Goal: Information Seeking & Learning: Learn about a topic

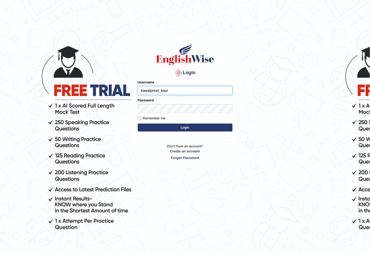
type input "kawalpreet_kaur"
click at [138, 123] on button "Login" at bounding box center [185, 127] width 95 height 8
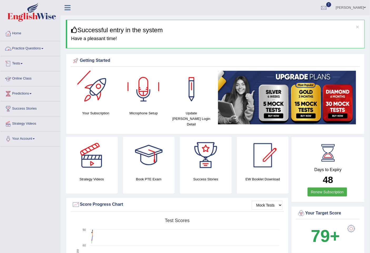
click at [35, 49] on link "Practice Questions" at bounding box center [30, 47] width 60 height 13
click at [35, 49] on link "Practice Questions" at bounding box center [29, 47] width 59 height 13
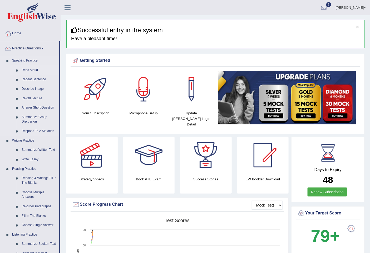
click at [35, 69] on link "Read Aloud" at bounding box center [39, 69] width 40 height 9
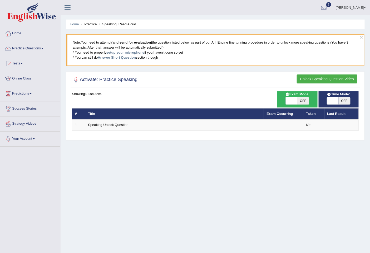
click at [304, 78] on button "Unlock Speaking Question Video" at bounding box center [327, 78] width 61 height 9
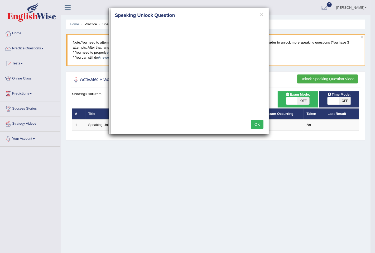
click at [214, 17] on h4 "Speaking Unlock Question" at bounding box center [190, 15] width 150 height 7
drag, startPoint x: 214, startPoint y: 17, endPoint x: 211, endPoint y: 28, distance: 11.3
click at [213, 20] on div "× Speaking Unlock Question" at bounding box center [190, 15] width 158 height 15
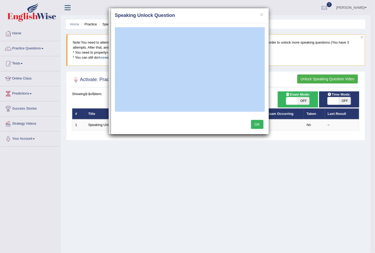
click at [216, 11] on div "× Speaking Unlock Question" at bounding box center [190, 15] width 158 height 15
click at [256, 127] on button "OK" at bounding box center [257, 124] width 12 height 9
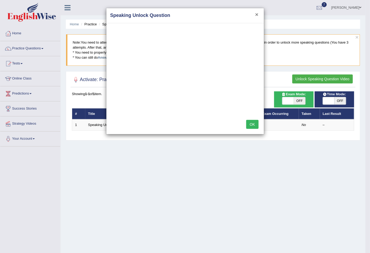
click at [256, 14] on button "×" at bounding box center [256, 15] width 3 height 6
click at [256, 14] on div "× Speaking Unlock Question" at bounding box center [186, 15] width 158 height 15
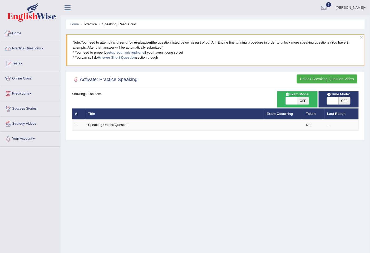
click at [19, 37] on link "Home" at bounding box center [30, 32] width 60 height 13
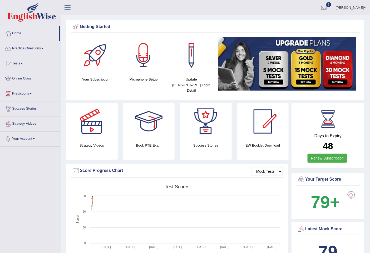
click at [147, 57] on div at bounding box center [143, 55] width 37 height 37
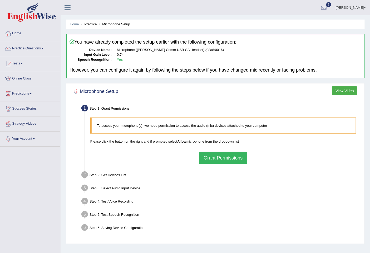
click at [219, 158] on button "Grant Permissions" at bounding box center [223, 158] width 48 height 12
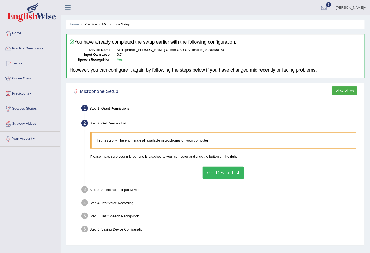
click at [218, 172] on button "Get Device List" at bounding box center [223, 172] width 41 height 12
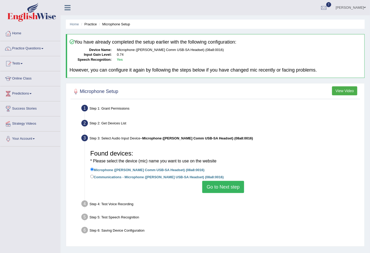
click at [224, 188] on button "Go to Next step" at bounding box center [223, 187] width 42 height 12
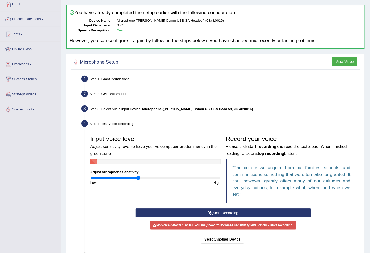
scroll to position [59, 0]
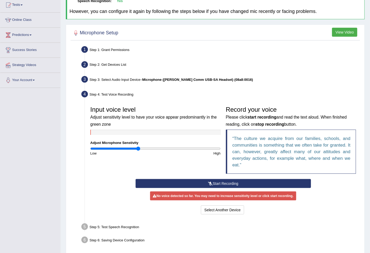
click at [211, 184] on icon at bounding box center [210, 183] width 5 height 4
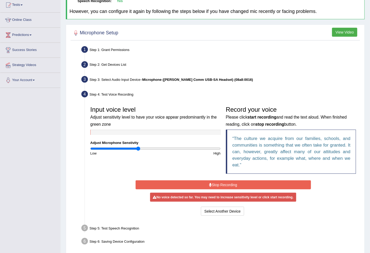
click at [211, 184] on div "Start Recording Stop Recording Note: Please listen to the recording till the en…" at bounding box center [223, 198] width 181 height 38
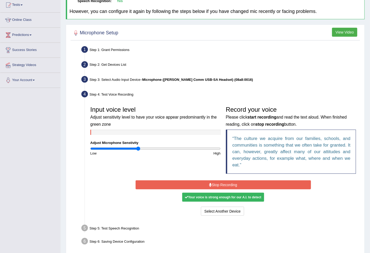
click at [211, 183] on icon at bounding box center [210, 185] width 3 height 4
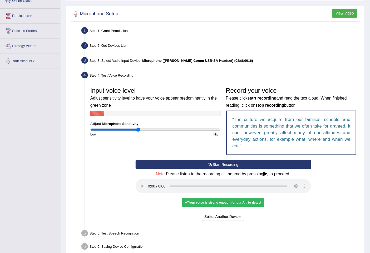
scroll to position [88, 0]
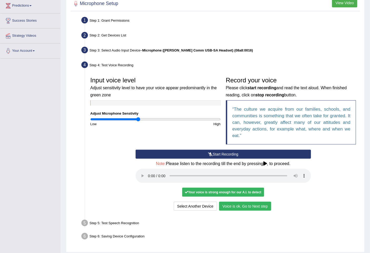
click at [238, 208] on button "Voice is ok. Go to Next step" at bounding box center [245, 205] width 52 height 9
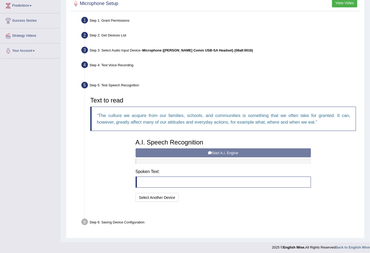
click at [238, 187] on div "Select Another Device Voice is ok. Go to Next step" at bounding box center [224, 182] width 176 height 10
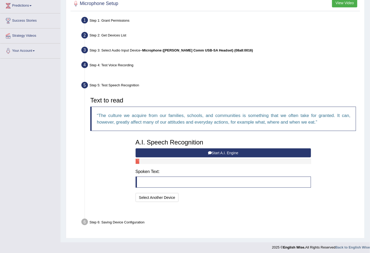
scroll to position [77, 0]
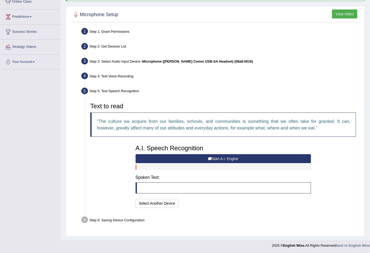
click at [214, 159] on button "Start A.I. Engine" at bounding box center [224, 158] width 176 height 9
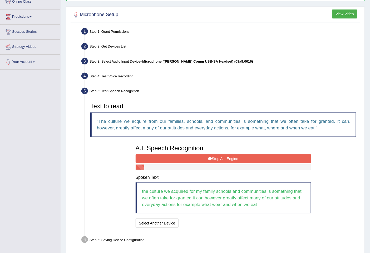
click at [214, 159] on button "Stop A.I. Engine" at bounding box center [224, 158] width 176 height 9
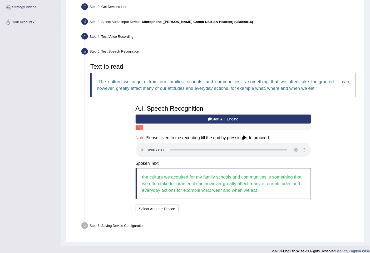
scroll to position [122, 0]
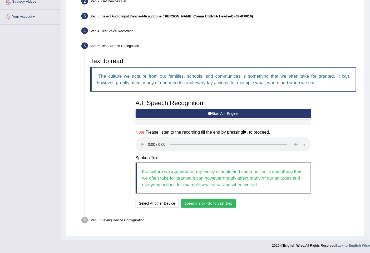
click at [218, 203] on button "Speech is ok. Go to Last step" at bounding box center [208, 203] width 55 height 9
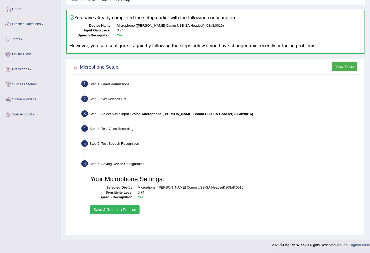
scroll to position [24, 0]
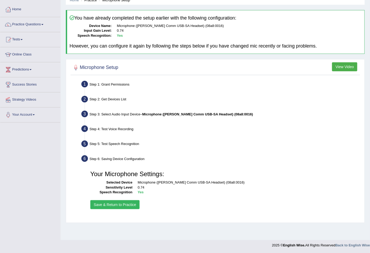
click at [126, 202] on button "Save & Return to Practice" at bounding box center [114, 204] width 49 height 9
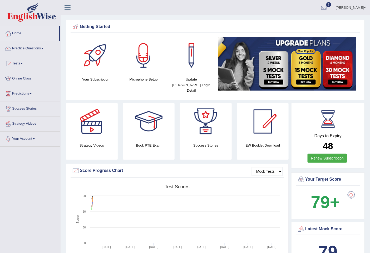
click at [24, 51] on link "Practice Questions" at bounding box center [30, 47] width 60 height 13
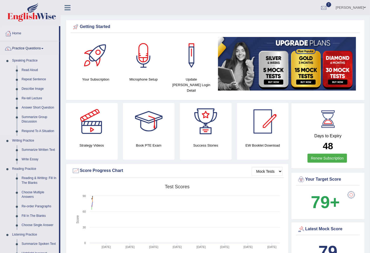
click at [27, 61] on link "Speaking Practice" at bounding box center [34, 60] width 49 height 9
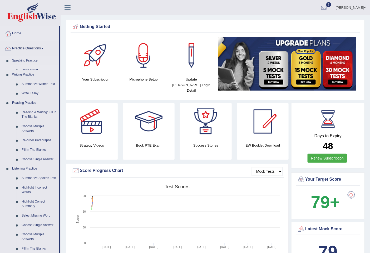
click at [28, 69] on ul "Speaking Practice Read Aloud Repeat Sentence Describe Image Re-tell Lecture Ans…" at bounding box center [29, 164] width 59 height 216
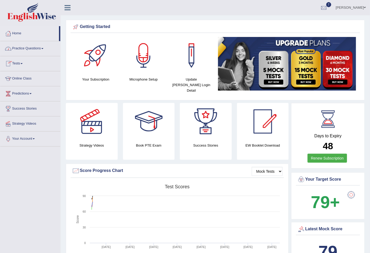
click at [32, 49] on link "Practice Questions" at bounding box center [30, 47] width 60 height 13
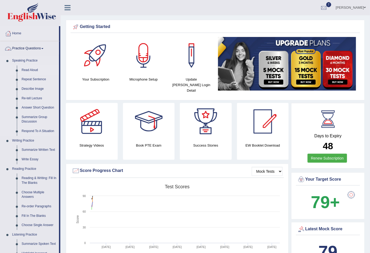
click at [26, 69] on link "Read Aloud" at bounding box center [39, 69] width 40 height 9
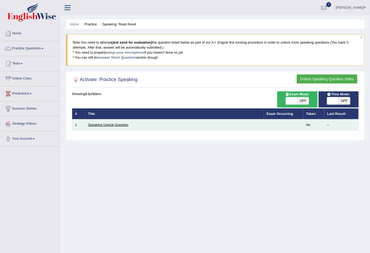
click at [107, 124] on link "Speaking Unlock Question" at bounding box center [108, 125] width 40 height 4
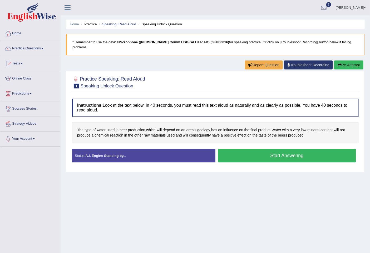
click at [280, 149] on button "Start Answering" at bounding box center [287, 155] width 138 height 13
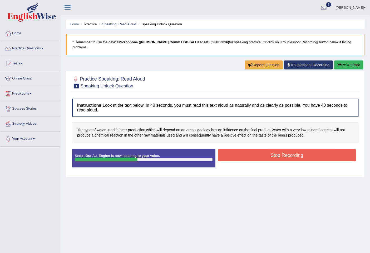
click at [280, 149] on button "Stop Recording" at bounding box center [287, 155] width 138 height 12
click at [280, 149] on div "Status: Our A.I. Engine is now listening to your voice. Start Answering Stop Re…" at bounding box center [215, 161] width 287 height 24
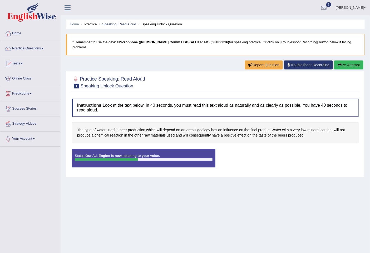
click at [280, 149] on div "Status: Our A.I. Engine is now listening to your voice. Start Answering Stop Re…" at bounding box center [215, 161] width 287 height 24
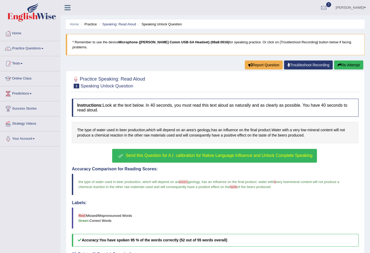
scroll to position [29, 0]
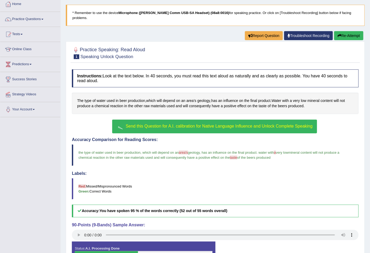
click at [230, 125] on button "Send this Question for A.I. calibration for Native Language Influence and Unloc…" at bounding box center [214, 126] width 205 height 14
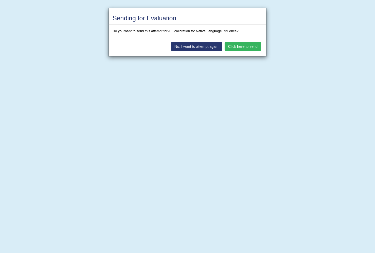
click at [244, 46] on button "Click here to send" at bounding box center [243, 46] width 36 height 9
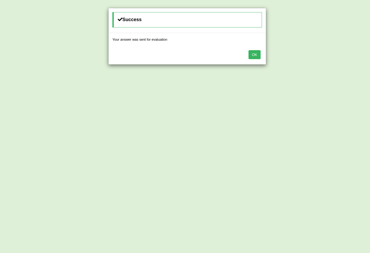
click at [258, 56] on button "OK" at bounding box center [255, 54] width 12 height 9
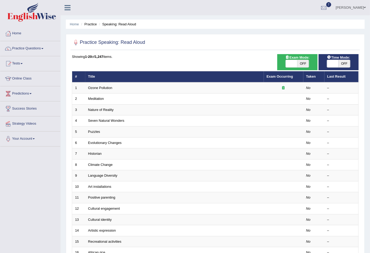
click at [303, 65] on span "OFF" at bounding box center [304, 63] width 12 height 7
checkbox input "true"
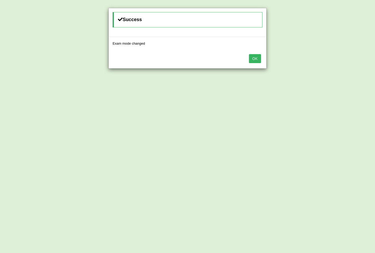
click at [252, 61] on button "OK" at bounding box center [255, 58] width 12 height 9
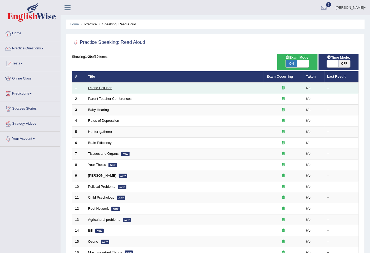
click at [105, 87] on link "Ozone Pollution" at bounding box center [100, 88] width 24 height 4
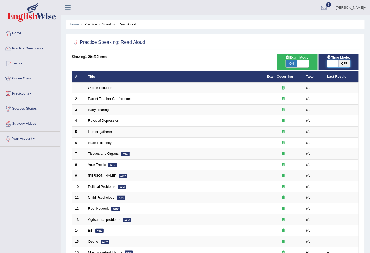
click at [329, 61] on span at bounding box center [333, 63] width 12 height 7
click at [329, 61] on div "ON OFF" at bounding box center [333, 63] width 35 height 7
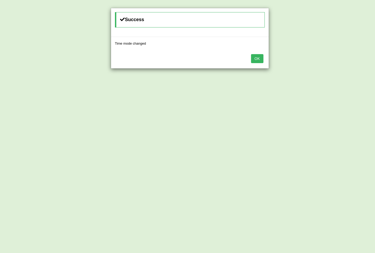
click at [260, 61] on button "OK" at bounding box center [257, 58] width 12 height 9
click at [252, 57] on button "OK" at bounding box center [253, 58] width 12 height 9
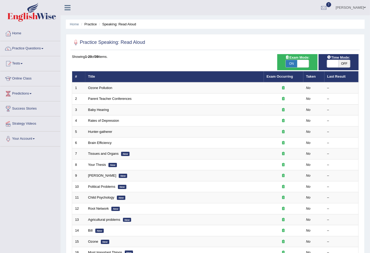
click at [347, 62] on span "OFF" at bounding box center [345, 63] width 12 height 7
checkbox input "true"
click at [347, 62] on span "OFF" at bounding box center [345, 63] width 12 height 7
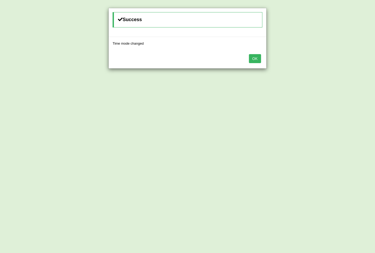
click at [255, 60] on button "OK" at bounding box center [255, 58] width 12 height 9
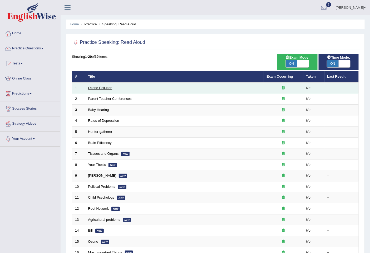
click at [99, 86] on link "Ozone Pollution" at bounding box center [100, 88] width 24 height 4
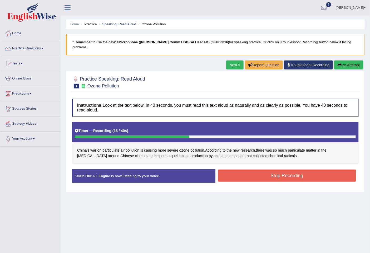
click at [255, 170] on button "Stop Recording" at bounding box center [287, 175] width 138 height 12
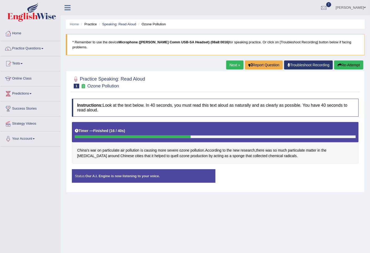
click at [255, 170] on div "Status: Our A.I. Engine is now listening to your voice. Start Answering Stop Re…" at bounding box center [215, 178] width 287 height 19
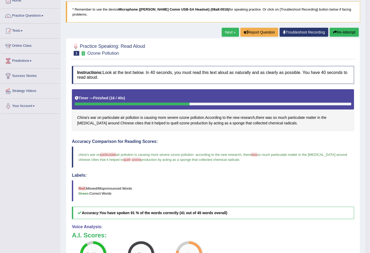
scroll to position [24, 0]
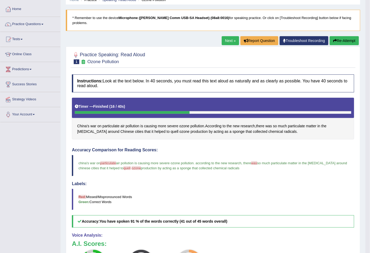
click at [225, 36] on link "Next »" at bounding box center [230, 40] width 17 height 9
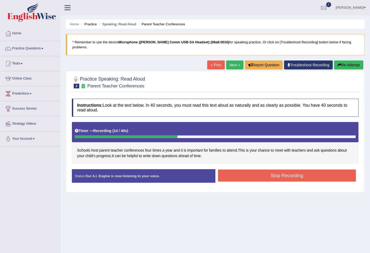
click at [257, 169] on button "Stop Recording" at bounding box center [287, 175] width 138 height 12
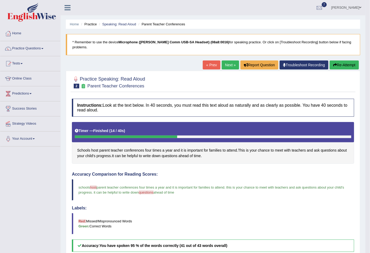
click at [229, 61] on link "Next »" at bounding box center [230, 64] width 17 height 9
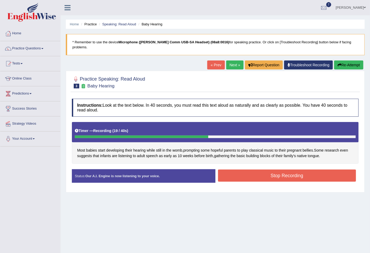
click at [275, 170] on button "Stop Recording" at bounding box center [287, 175] width 138 height 12
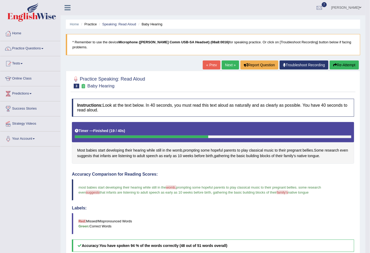
click at [230, 60] on link "Next »" at bounding box center [230, 64] width 17 height 9
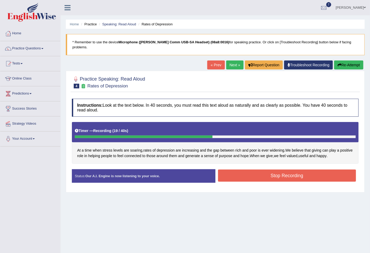
click at [261, 170] on button "Stop Recording" at bounding box center [287, 175] width 138 height 12
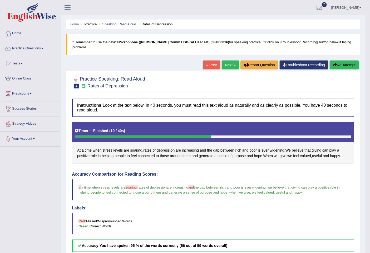
click at [230, 60] on link "Next »" at bounding box center [230, 64] width 17 height 9
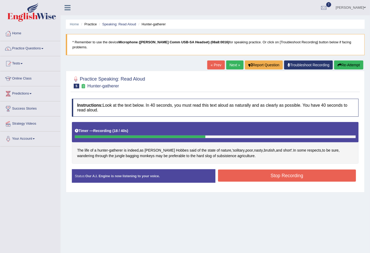
click at [263, 162] on div "Instructions: Look at the text below. In 40 seconds, you must read this text al…" at bounding box center [216, 142] width 290 height 93
click at [264, 169] on button "Stop Recording" at bounding box center [287, 175] width 138 height 12
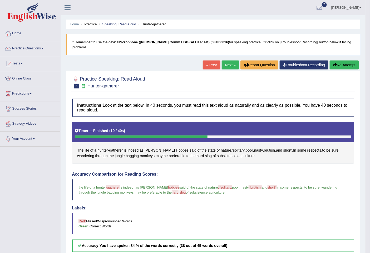
click at [229, 60] on link "Next »" at bounding box center [230, 64] width 17 height 9
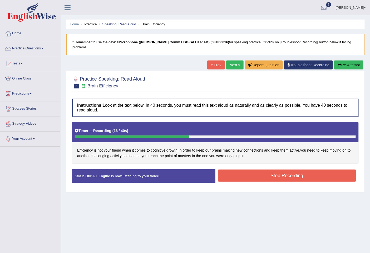
click at [283, 169] on button "Stop Recording" at bounding box center [287, 175] width 138 height 12
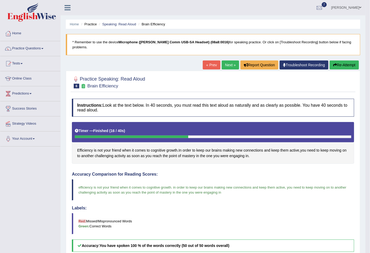
click at [223, 61] on link "Next »" at bounding box center [230, 64] width 17 height 9
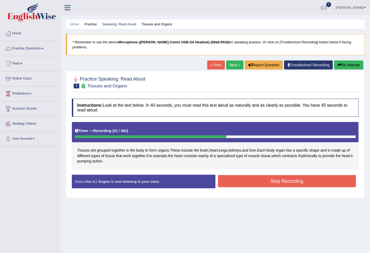
click at [258, 175] on button "Stop Recording" at bounding box center [287, 181] width 138 height 12
click at [258, 175] on div "Status: Our A.I. Engine is now listening to your voice. Start Answering Stop Re…" at bounding box center [215, 184] width 287 height 19
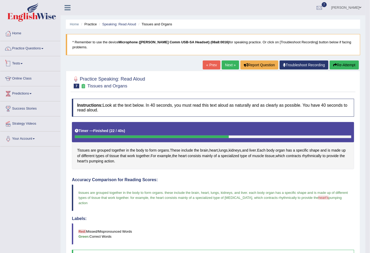
click at [36, 51] on link "Practice Questions" at bounding box center [30, 47] width 60 height 13
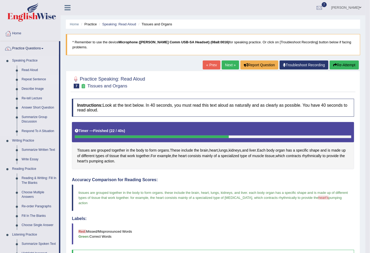
click at [32, 80] on link "Repeat Sentence" at bounding box center [39, 79] width 40 height 9
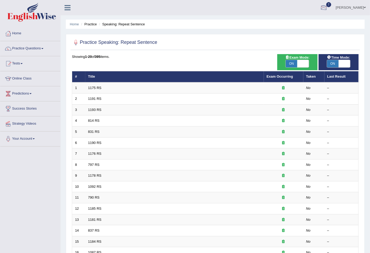
click at [330, 4] on span "7" at bounding box center [329, 4] width 5 height 5
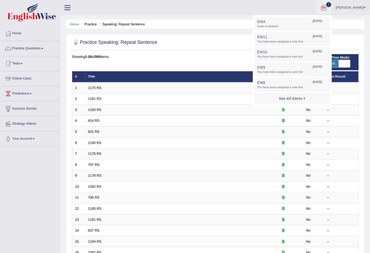
click at [242, 12] on ul "[PERSON_NAME] Toggle navigation Username: Kawalpreet_kaur Access Type: Online S…" at bounding box center [262, 7] width 217 height 15
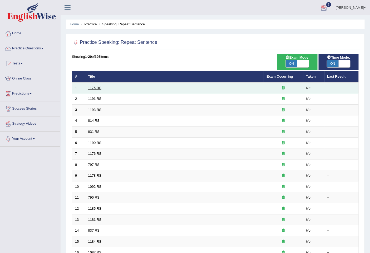
click at [92, 86] on link "1175 RS" at bounding box center [94, 88] width 13 height 4
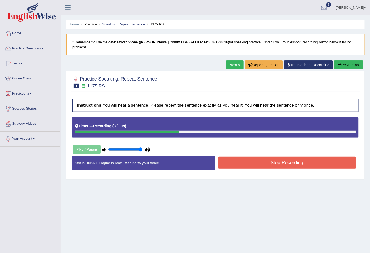
click at [250, 156] on button "Stop Recording" at bounding box center [287, 162] width 138 height 12
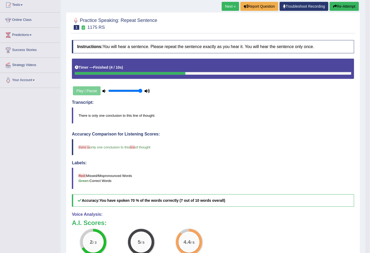
scroll to position [29, 0]
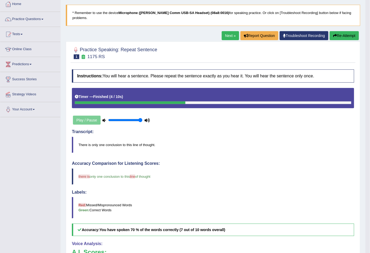
click at [227, 32] on link "Next »" at bounding box center [230, 35] width 17 height 9
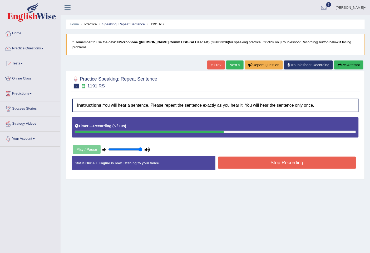
click at [272, 160] on button "Stop Recording" at bounding box center [287, 162] width 138 height 12
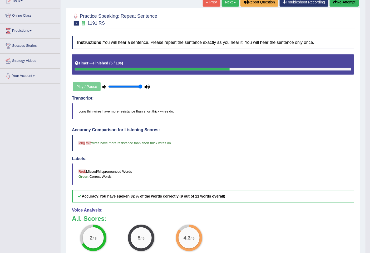
scroll to position [29, 0]
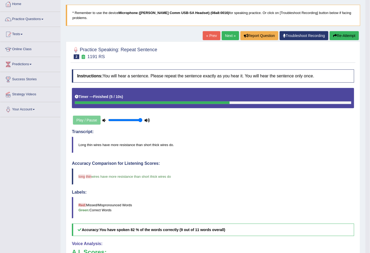
click at [227, 32] on link "Next »" at bounding box center [230, 35] width 17 height 9
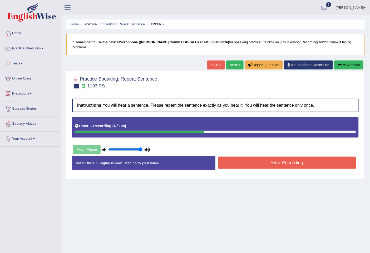
click at [294, 156] on button "Stop Recording" at bounding box center [287, 162] width 138 height 12
click at [294, 156] on div "Status: Our A.I. Engine is now listening to your voice. Start Answering Stop Re…" at bounding box center [215, 165] width 287 height 19
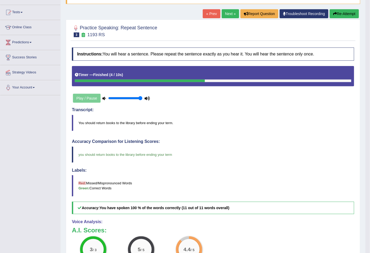
scroll to position [38, 0]
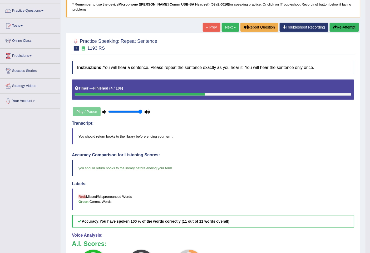
click at [231, 24] on link "Next »" at bounding box center [230, 27] width 17 height 9
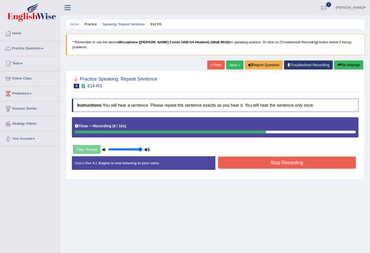
click at [283, 156] on button "Stop Recording" at bounding box center [287, 162] width 138 height 12
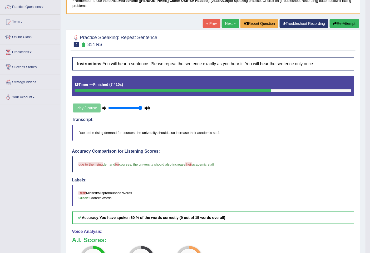
scroll to position [29, 0]
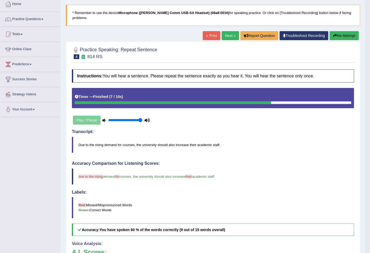
click at [225, 31] on link "Next »" at bounding box center [230, 35] width 17 height 9
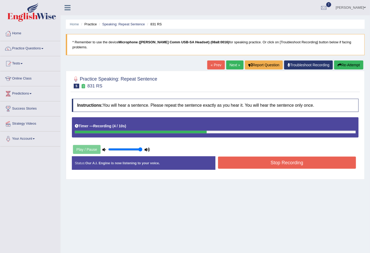
click at [281, 160] on button "Stop Recording" at bounding box center [287, 162] width 138 height 12
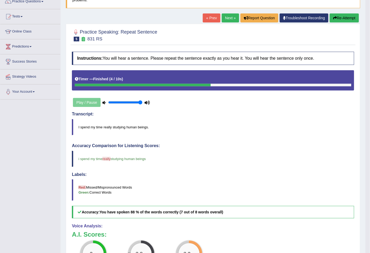
scroll to position [29, 0]
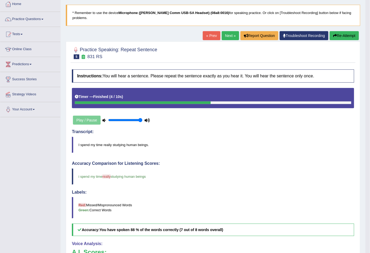
click at [226, 31] on link "Next »" at bounding box center [230, 35] width 17 height 9
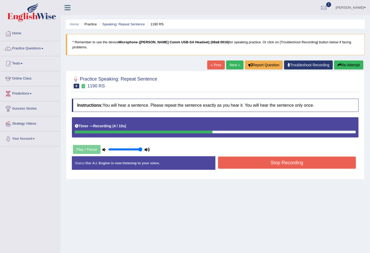
click at [235, 60] on link "Next »" at bounding box center [234, 64] width 17 height 9
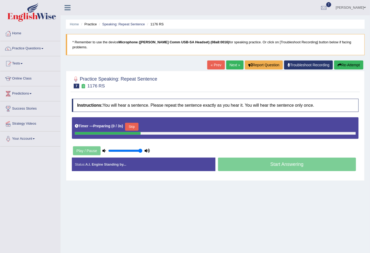
click at [215, 60] on link "« Prev" at bounding box center [216, 64] width 17 height 9
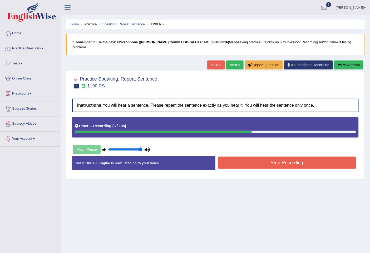
click at [263, 156] on button "Stop Recording" at bounding box center [287, 162] width 138 height 12
click at [263, 156] on div "Status: Our A.I. Engine is now listening to your voice. Start Answering Stop Re…" at bounding box center [215, 165] width 287 height 19
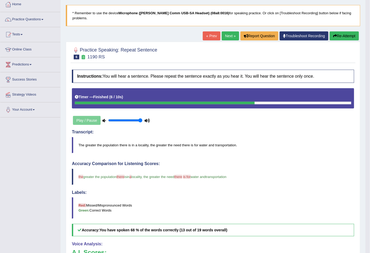
scroll to position [8, 0]
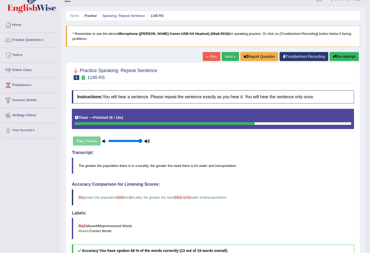
click at [231, 52] on link "Next »" at bounding box center [230, 56] width 17 height 9
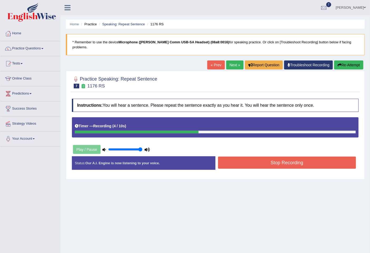
click at [267, 156] on button "Stop Recording" at bounding box center [287, 162] width 138 height 12
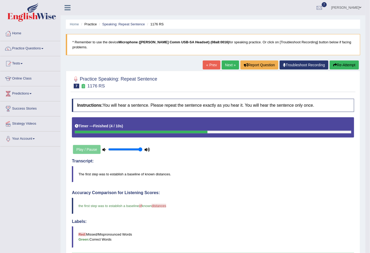
click at [230, 60] on link "Next »" at bounding box center [230, 64] width 17 height 9
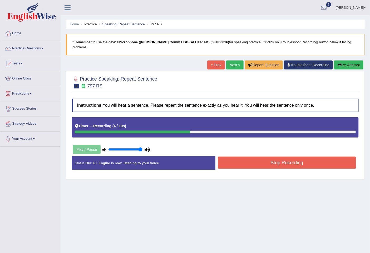
click at [249, 156] on button "Stop Recording" at bounding box center [287, 162] width 138 height 12
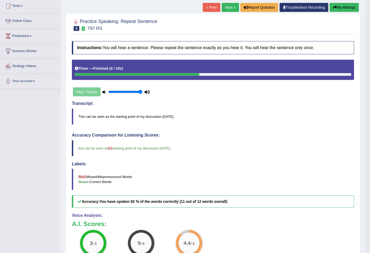
scroll to position [29, 0]
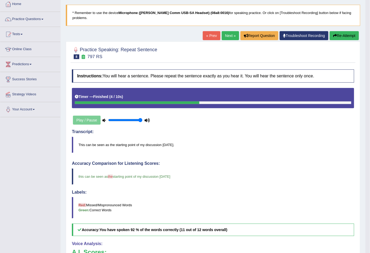
click at [231, 31] on link "Next »" at bounding box center [230, 35] width 17 height 9
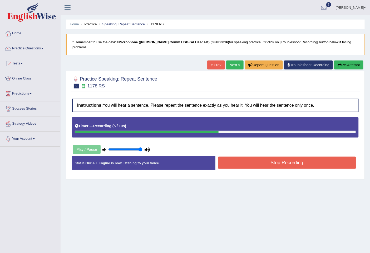
click at [264, 157] on button "Stop Recording" at bounding box center [287, 162] width 138 height 12
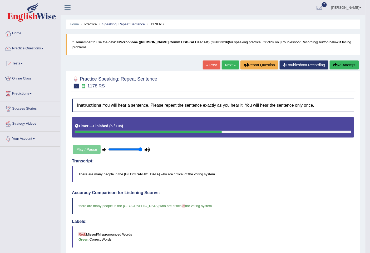
click at [227, 60] on link "Next »" at bounding box center [230, 64] width 17 height 9
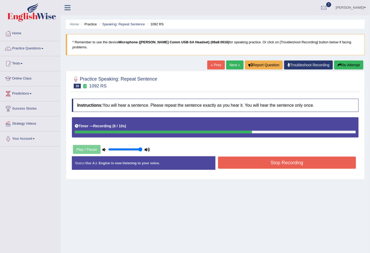
click at [242, 156] on button "Stop Recording" at bounding box center [287, 162] width 138 height 12
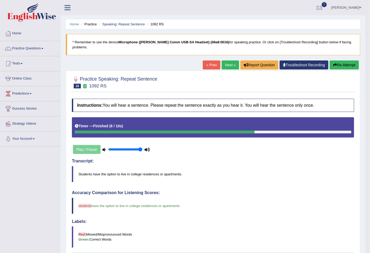
click at [229, 62] on link "Next »" at bounding box center [230, 64] width 17 height 9
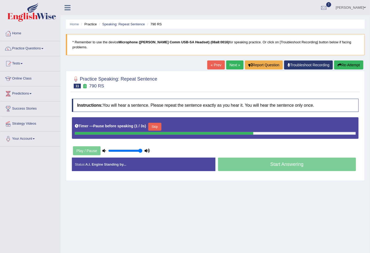
click at [216, 60] on link "« Prev" at bounding box center [216, 64] width 17 height 9
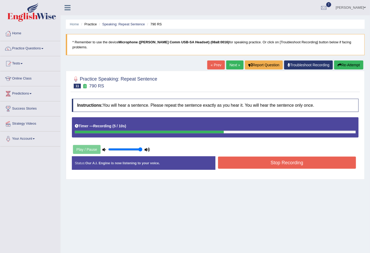
click at [251, 156] on button "Stop Recording" at bounding box center [287, 162] width 138 height 12
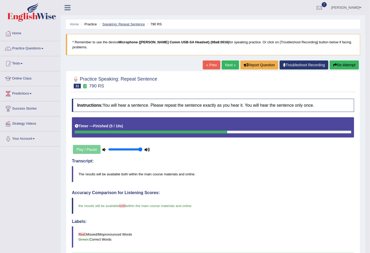
click at [122, 25] on link "Speaking: Repeat Sentence" at bounding box center [123, 24] width 43 height 4
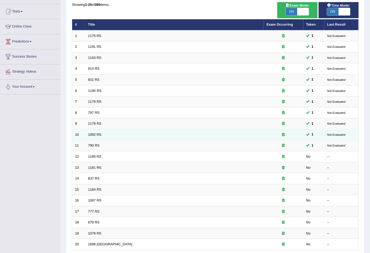
scroll to position [59, 0]
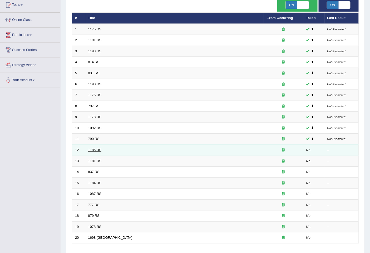
click at [97, 148] on link "1185 RS" at bounding box center [94, 150] width 13 height 4
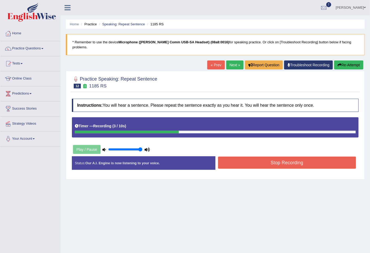
click at [297, 160] on button "Stop Recording" at bounding box center [287, 162] width 138 height 12
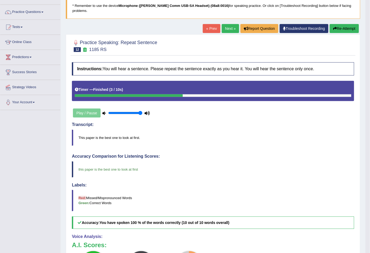
scroll to position [29, 0]
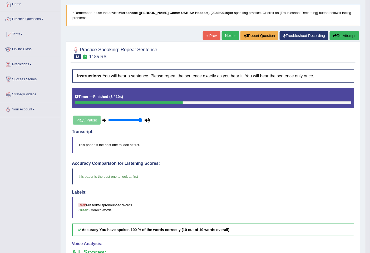
click at [234, 33] on link "Next »" at bounding box center [230, 35] width 17 height 9
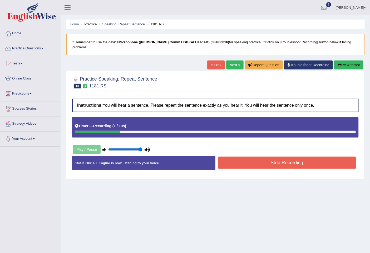
click at [219, 61] on link "« Prev" at bounding box center [216, 64] width 17 height 9
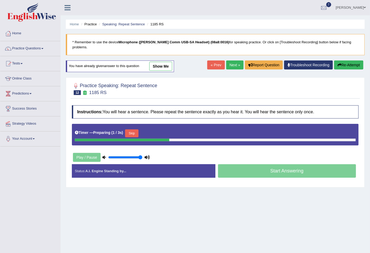
click at [228, 61] on link "Next »" at bounding box center [234, 64] width 17 height 9
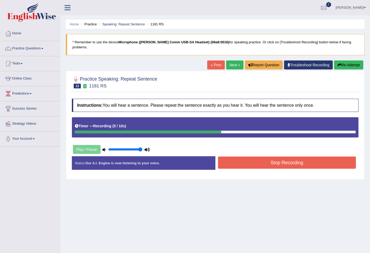
click at [259, 156] on button "Stop Recording" at bounding box center [287, 162] width 138 height 12
click at [259, 156] on div "Status: Our A.I. Engine is now listening to your voice. Start Answering Stop Re…" at bounding box center [215, 165] width 287 height 19
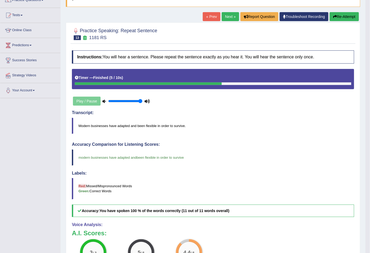
scroll to position [29, 0]
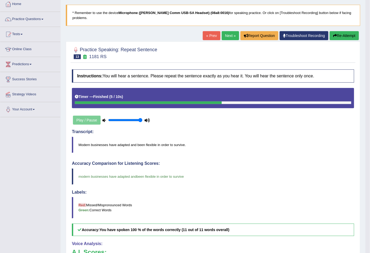
click at [229, 31] on link "Next »" at bounding box center [230, 35] width 17 height 9
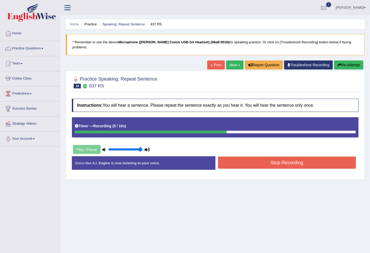
click at [264, 156] on button "Stop Recording" at bounding box center [287, 162] width 138 height 12
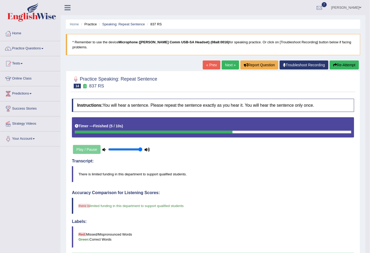
click at [227, 60] on link "Next »" at bounding box center [230, 64] width 17 height 9
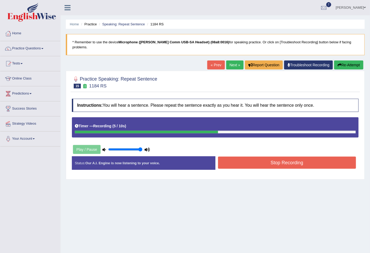
click at [258, 156] on button "Stop Recording" at bounding box center [287, 162] width 138 height 12
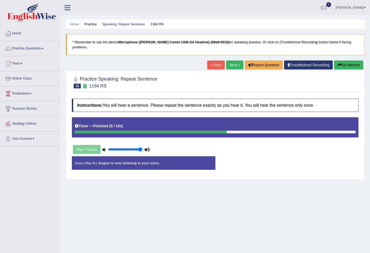
click at [258, 156] on div "Status: Our A.I. Engine is now listening to your voice. Start Answering Stop Re…" at bounding box center [215, 165] width 287 height 19
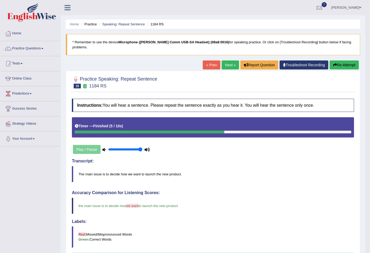
click at [229, 60] on link "Next »" at bounding box center [230, 64] width 17 height 9
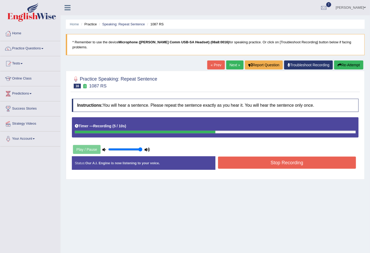
click at [260, 156] on button "Stop Recording" at bounding box center [287, 162] width 138 height 12
click at [260, 156] on div "Status: Our A.I. Engine is now listening to your voice. Start Answering Stop Re…" at bounding box center [215, 165] width 287 height 19
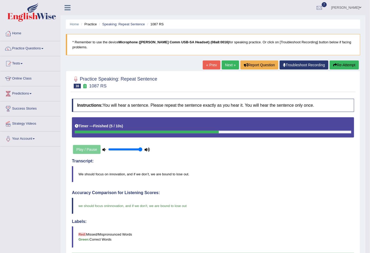
click at [229, 60] on link "Next »" at bounding box center [230, 64] width 17 height 9
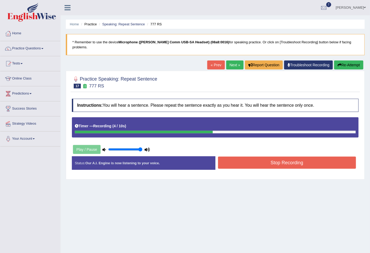
click at [253, 156] on button "Stop Recording" at bounding box center [287, 162] width 138 height 12
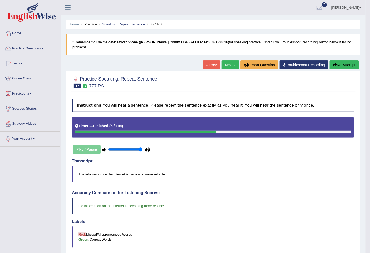
click at [229, 60] on link "Next »" at bounding box center [230, 64] width 17 height 9
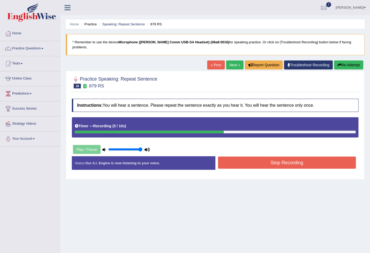
click at [262, 156] on button "Stop Recording" at bounding box center [287, 162] width 138 height 12
click at [262, 156] on div "Status: Our A.I. Engine is now listening to your voice. Start Answering Stop Re…" at bounding box center [215, 165] width 287 height 19
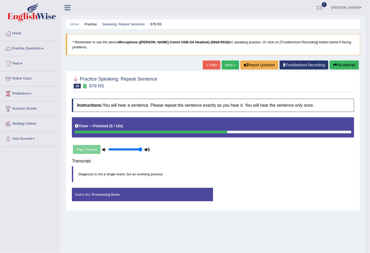
click at [262, 187] on div "Status: A.I. Processing Done Start Answering Stop Recording" at bounding box center [213, 196] width 283 height 19
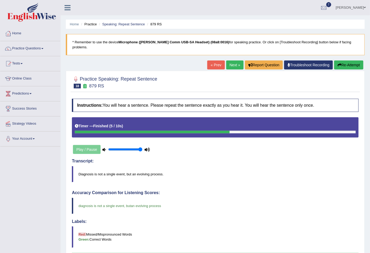
click at [231, 60] on link "Next »" at bounding box center [234, 64] width 17 height 9
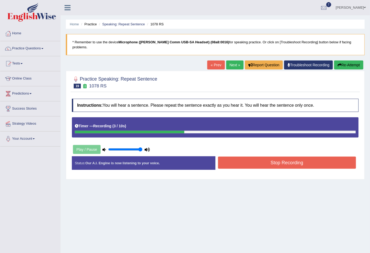
click at [280, 162] on button "Stop Recording" at bounding box center [287, 162] width 138 height 12
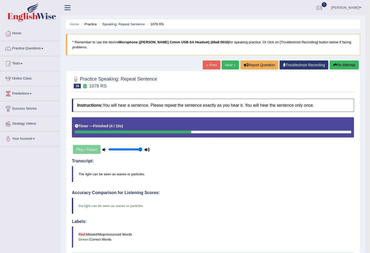
click at [230, 60] on link "Next »" at bounding box center [230, 64] width 17 height 9
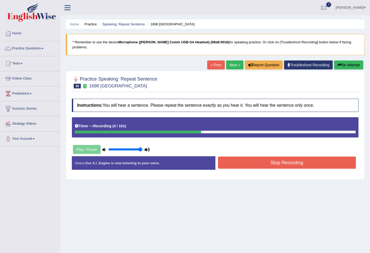
click at [279, 160] on button "Stop Recording" at bounding box center [287, 162] width 138 height 12
click at [279, 160] on div "Status: Our A.I. Engine is now listening to your voice. Start Answering Stop Re…" at bounding box center [215, 165] width 287 height 19
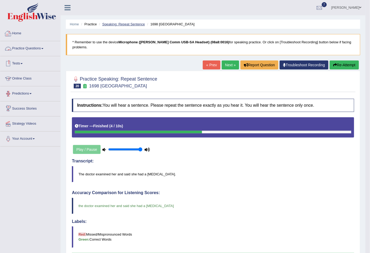
click at [111, 24] on li "Speaking: Repeat Sentence" at bounding box center [121, 24] width 47 height 5
click at [111, 24] on link "Speaking: Repeat Sentence" at bounding box center [123, 24] width 43 height 4
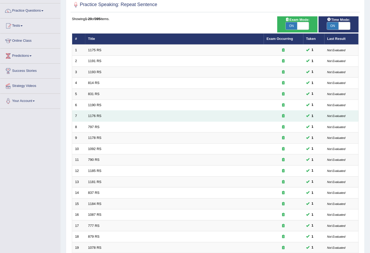
scroll to position [8, 0]
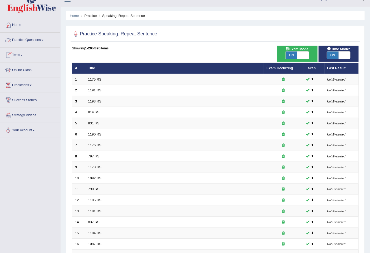
click at [41, 41] on link "Practice Questions" at bounding box center [30, 39] width 60 height 13
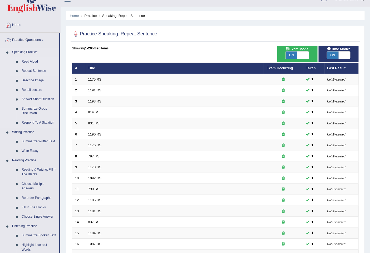
click at [26, 61] on link "Read Aloud" at bounding box center [39, 61] width 40 height 9
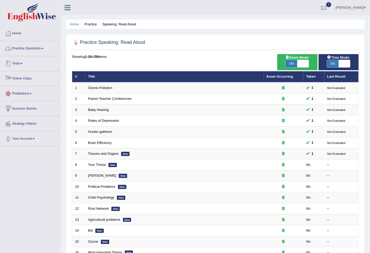
click at [25, 48] on link "Practice Questions" at bounding box center [30, 47] width 60 height 13
click at [25, 48] on link "Practice Questions" at bounding box center [29, 47] width 59 height 13
click at [43, 47] on link "Practice Questions" at bounding box center [30, 47] width 60 height 13
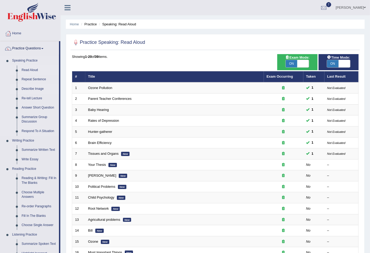
click at [30, 87] on link "Describe Image" at bounding box center [39, 88] width 40 height 9
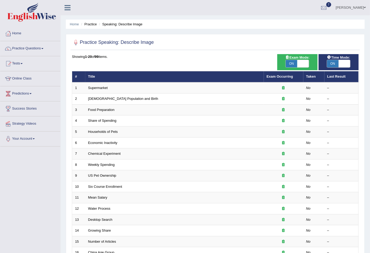
click at [344, 62] on span at bounding box center [345, 63] width 12 height 7
checkbox input "false"
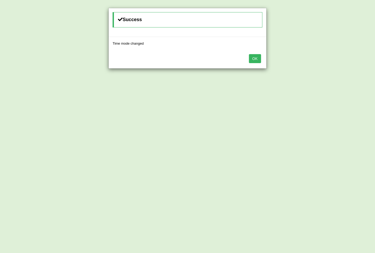
click at [251, 59] on button "OK" at bounding box center [255, 58] width 12 height 9
click at [251, 59] on div "OK" at bounding box center [188, 59] width 158 height 18
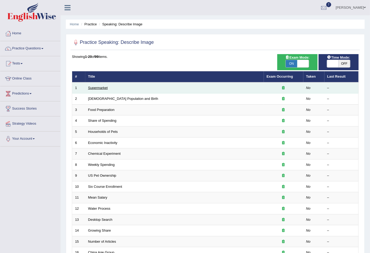
click at [95, 87] on link "Supermarket" at bounding box center [98, 88] width 20 height 4
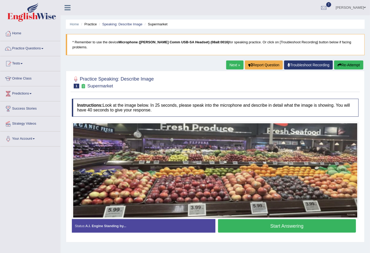
click at [236, 60] on link "Next »" at bounding box center [234, 64] width 17 height 9
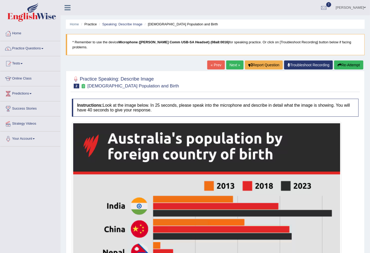
click at [23, 35] on link "Home" at bounding box center [30, 32] width 60 height 13
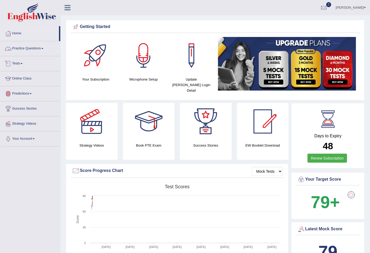
click at [27, 51] on link "Practice Questions" at bounding box center [30, 47] width 60 height 13
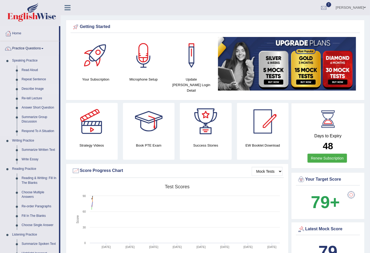
click at [31, 88] on link "Describe Image" at bounding box center [39, 88] width 40 height 9
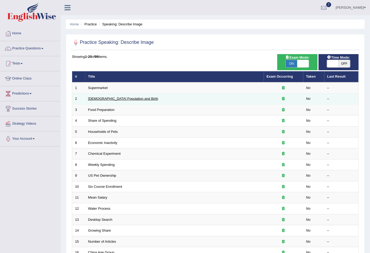
click at [106, 99] on link "[DEMOGRAPHIC_DATA] Population and Birth" at bounding box center [123, 99] width 70 height 4
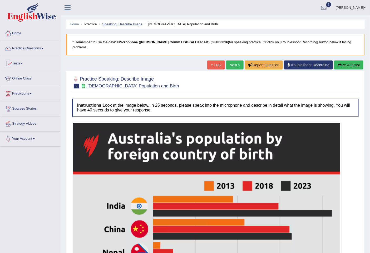
click at [130, 25] on link "Speaking: Describe Image" at bounding box center [122, 24] width 40 height 4
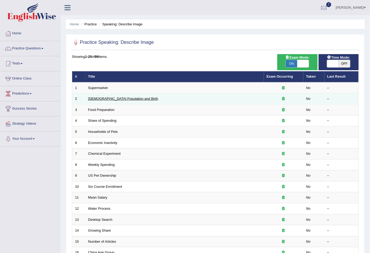
click at [117, 98] on link "Australia Population and Birth" at bounding box center [123, 99] width 70 height 4
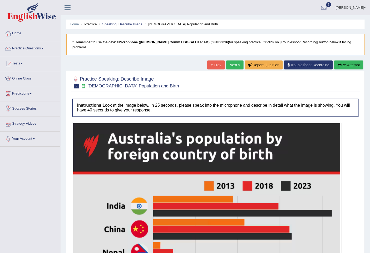
click at [235, 60] on link "Next »" at bounding box center [234, 64] width 17 height 9
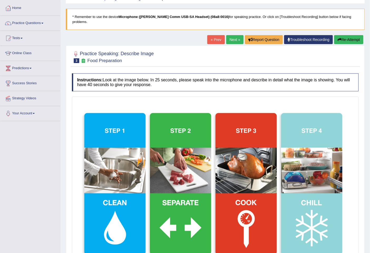
scroll to position [17, 0]
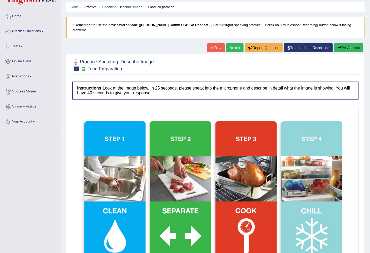
click at [231, 44] on link "Next »" at bounding box center [234, 47] width 17 height 9
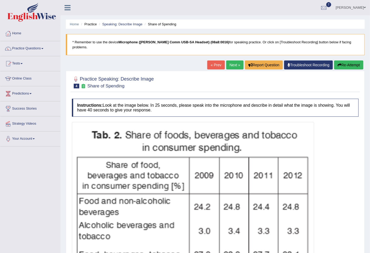
click at [229, 60] on link "Next »" at bounding box center [234, 64] width 17 height 9
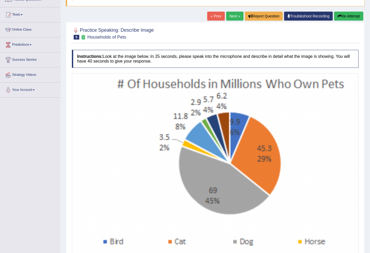
scroll to position [59, 0]
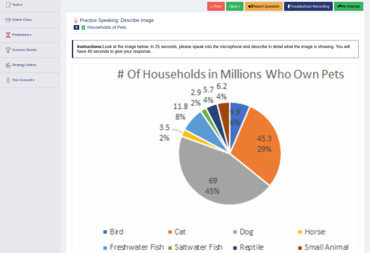
click at [232, 3] on link "Next »" at bounding box center [234, 6] width 17 height 9
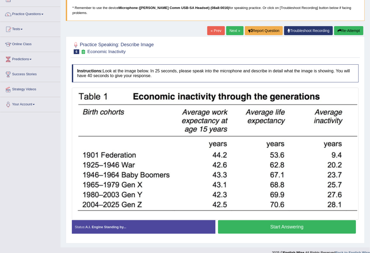
scroll to position [37, 0]
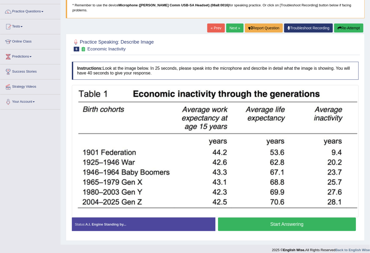
click at [234, 23] on link "Next »" at bounding box center [234, 27] width 17 height 9
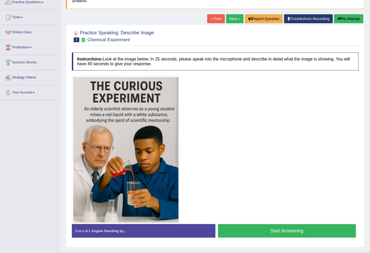
scroll to position [52, 0]
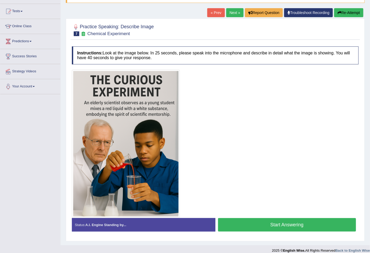
click at [235, 8] on link "Next »" at bounding box center [234, 12] width 17 height 9
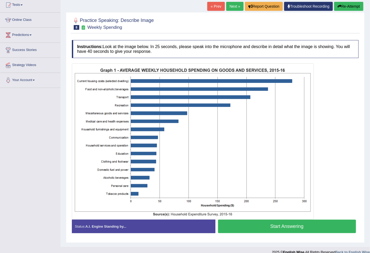
scroll to position [29, 0]
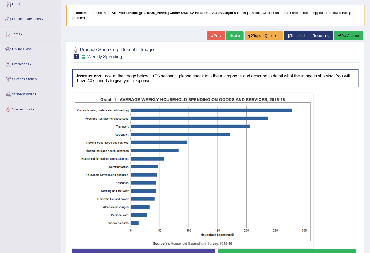
click at [232, 33] on link "Next »" at bounding box center [234, 35] width 17 height 9
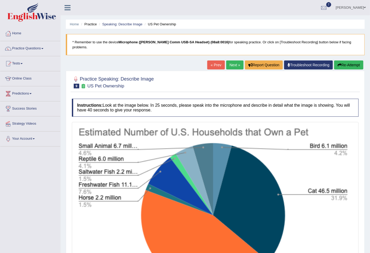
click at [232, 34] on blockquote "* Remember to use the device Microphone ([PERSON_NAME] Comm USB-SA Headset) (08…" at bounding box center [215, 44] width 299 height 21
click at [232, 34] on blockquote "* Remember to use the device Microphone (Andrea Comm USB-SA Headset) (08a8:0016…" at bounding box center [215, 44] width 299 height 21
click at [236, 60] on link "Next »" at bounding box center [234, 64] width 17 height 9
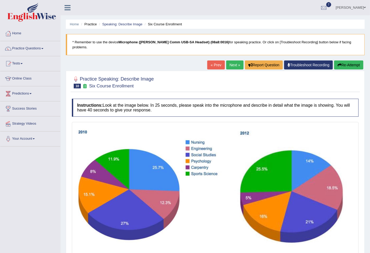
click at [236, 60] on link "Next »" at bounding box center [234, 64] width 17 height 9
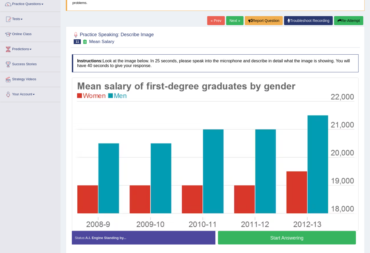
scroll to position [57, 0]
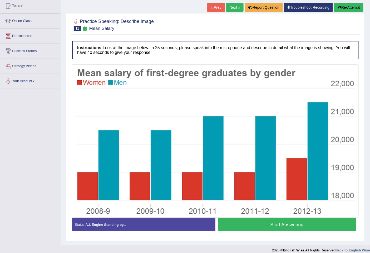
click at [236, 3] on link "Next »" at bounding box center [234, 7] width 17 height 9
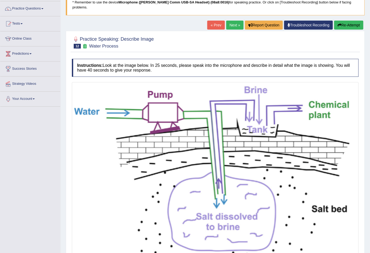
scroll to position [29, 0]
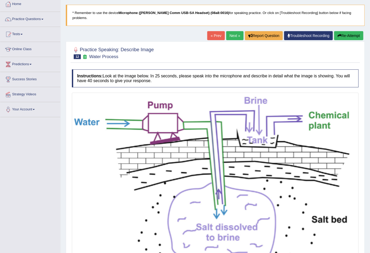
click at [233, 31] on link "Next »" at bounding box center [234, 35] width 17 height 9
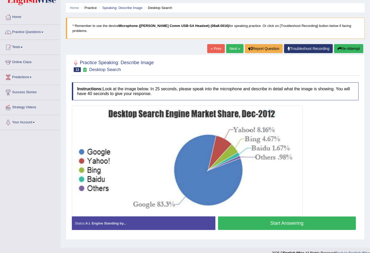
scroll to position [24, 0]
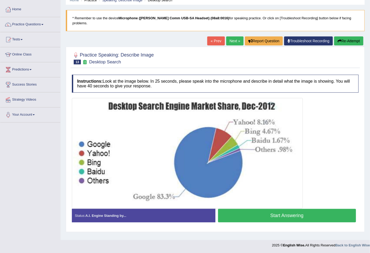
click at [231, 38] on link "Next »" at bounding box center [234, 40] width 17 height 9
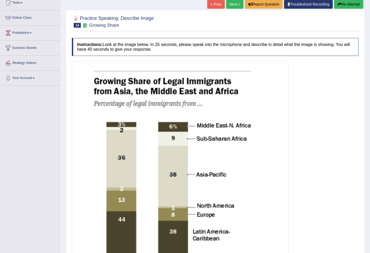
scroll to position [59, 0]
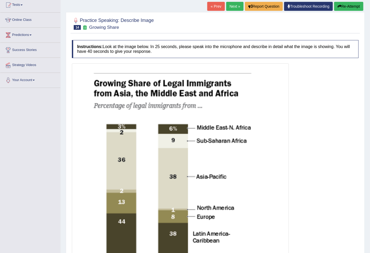
click at [232, 3] on link "Next »" at bounding box center [234, 6] width 17 height 9
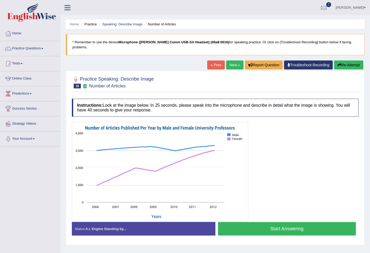
scroll to position [24, 0]
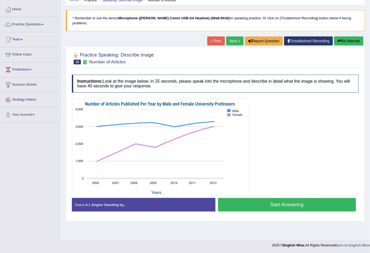
click at [232, 36] on link "Next »" at bounding box center [234, 40] width 17 height 9
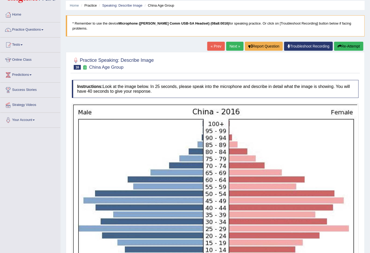
scroll to position [18, 0]
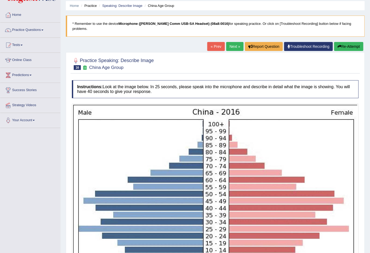
click at [236, 42] on link "Next »" at bounding box center [234, 46] width 17 height 9
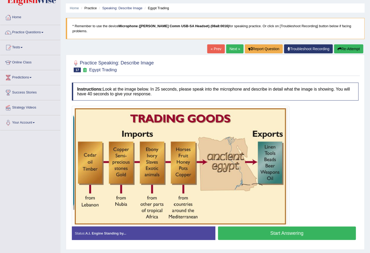
scroll to position [25, 0]
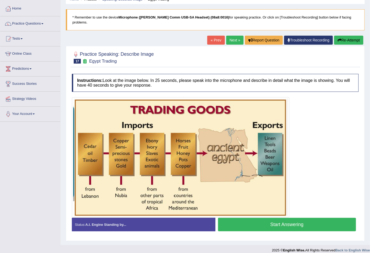
click at [238, 36] on link "Next »" at bounding box center [234, 40] width 17 height 9
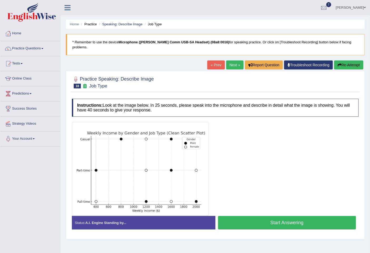
click at [294, 220] on button "Start Answering" at bounding box center [287, 222] width 138 height 13
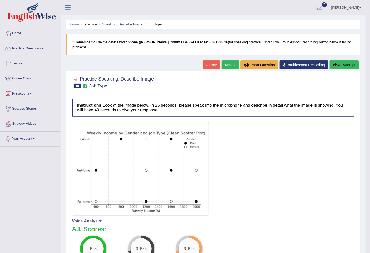
click at [124, 23] on link "Speaking: Describe Image" at bounding box center [122, 24] width 40 height 4
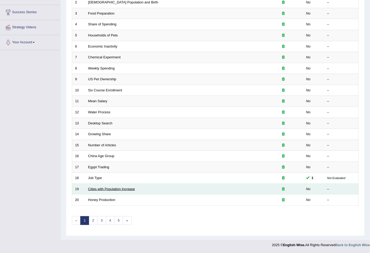
click at [111, 189] on link "Cities with Population Increase" at bounding box center [111, 189] width 47 height 4
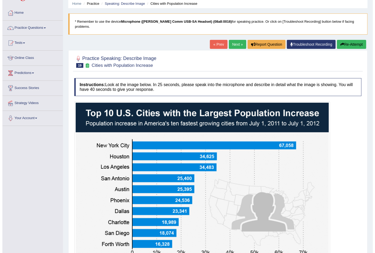
scroll to position [88, 0]
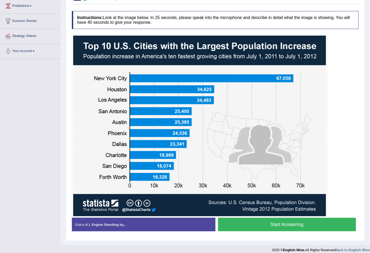
click at [282, 218] on button "Start Answering" at bounding box center [287, 224] width 138 height 13
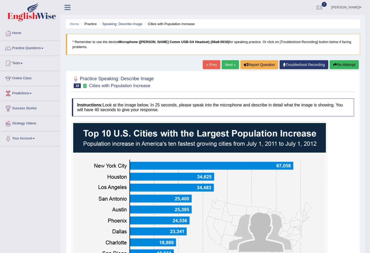
scroll to position [0, 0]
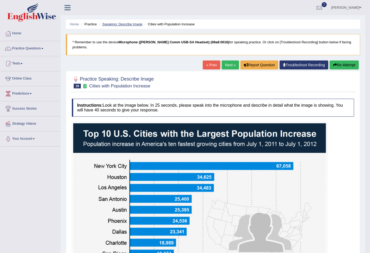
click at [127, 25] on link "Speaking: Describe Image" at bounding box center [122, 24] width 40 height 4
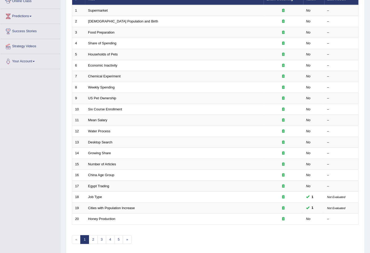
scroll to position [67, 0]
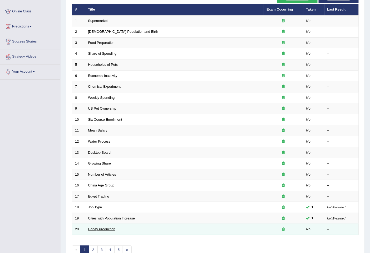
click at [106, 228] on link "Honey Production" at bounding box center [101, 229] width 27 height 4
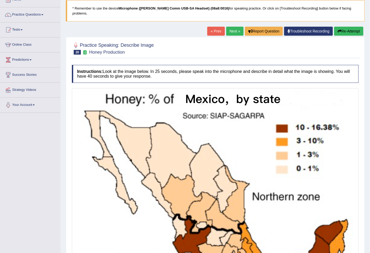
scroll to position [29, 0]
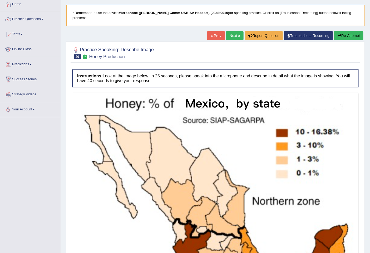
click at [232, 26] on div "Home Practice Speaking: Describe Image Honey Production * Remember to use the d…" at bounding box center [216, 154] width 310 height 366
click at [228, 32] on link "Next »" at bounding box center [234, 35] width 17 height 9
click at [228, 31] on link "Next »" at bounding box center [234, 35] width 17 height 9
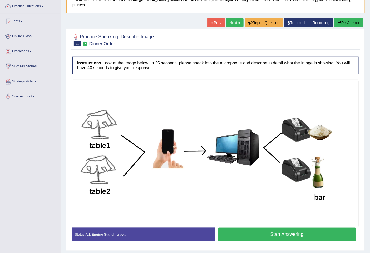
scroll to position [52, 0]
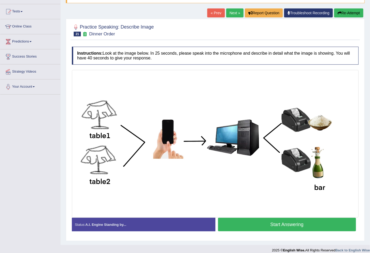
click at [236, 10] on link "Next »" at bounding box center [234, 12] width 17 height 9
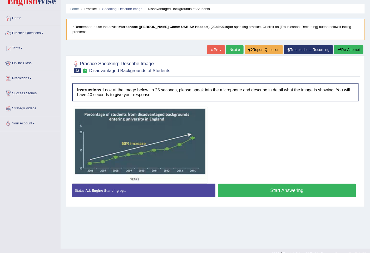
scroll to position [24, 0]
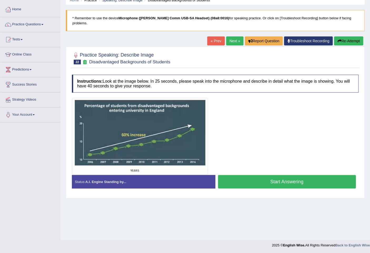
click at [292, 180] on button "Start Answering" at bounding box center [287, 181] width 138 height 13
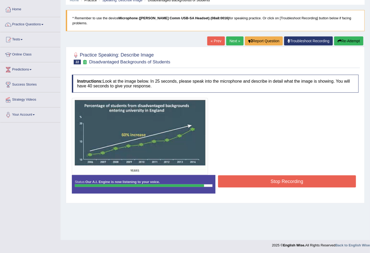
click at [268, 177] on button "Stop Recording" at bounding box center [287, 181] width 138 height 12
click at [268, 177] on div "Status: Our A.I. Engine is now listening to your voice. Start Answering Stop Re…" at bounding box center [215, 187] width 287 height 24
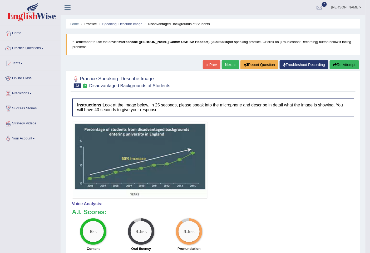
scroll to position [0, 0]
click at [233, 61] on link "Next »" at bounding box center [230, 64] width 17 height 9
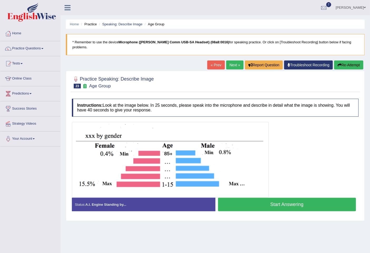
click at [233, 60] on link "Next »" at bounding box center [234, 64] width 17 height 9
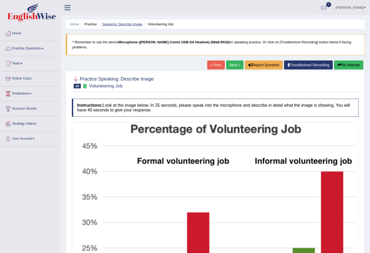
click at [118, 23] on link "Speaking: Describe Image" at bounding box center [122, 24] width 40 height 4
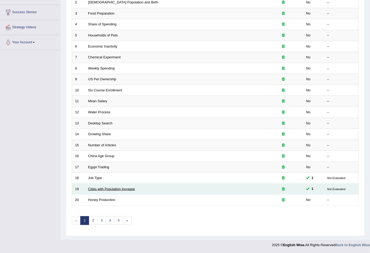
click at [105, 188] on link "Cities with Population Increase" at bounding box center [111, 189] width 47 height 4
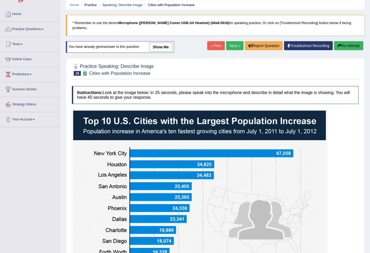
scroll to position [6, 0]
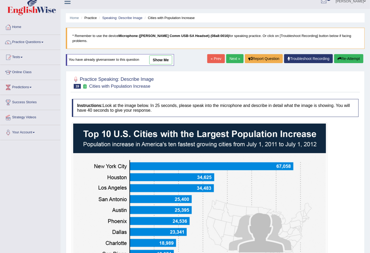
click at [160, 57] on link "show me" at bounding box center [161, 59] width 23 height 9
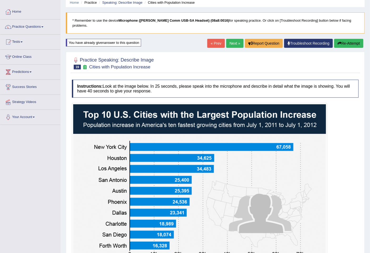
scroll to position [21, 0]
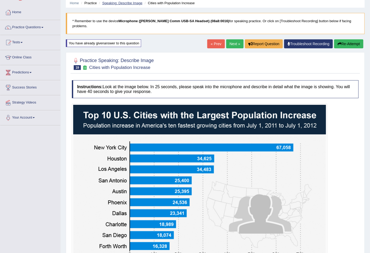
click at [133, 4] on link "Speaking: Describe Image" at bounding box center [122, 3] width 40 height 4
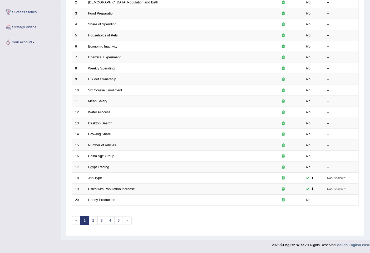
scroll to position [96, 0]
click at [96, 219] on link "2" at bounding box center [93, 220] width 9 height 9
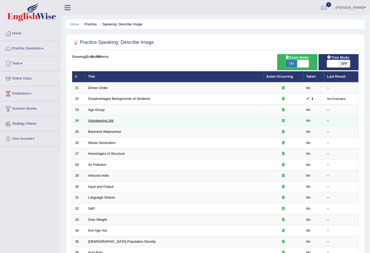
click at [102, 119] on link "Volunteering Job" at bounding box center [101, 120] width 26 height 4
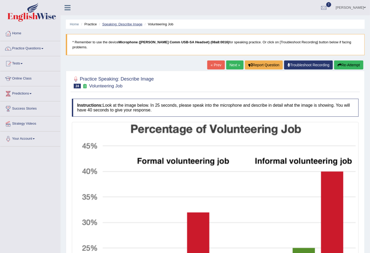
click at [123, 24] on link "Speaking: Describe Image" at bounding box center [122, 24] width 40 height 4
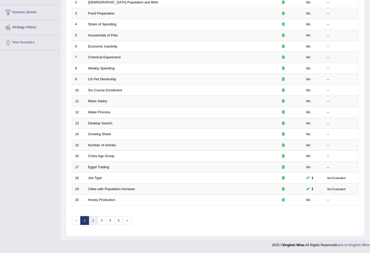
click at [90, 218] on link "2" at bounding box center [93, 220] width 9 height 9
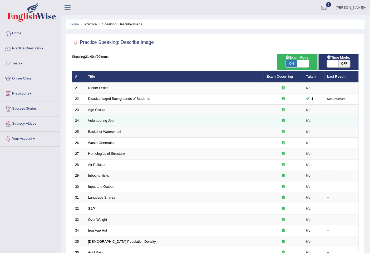
click at [98, 119] on link "Volunteering Job" at bounding box center [101, 120] width 26 height 4
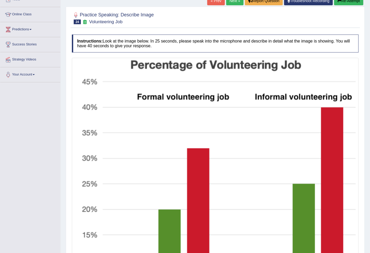
scroll to position [53, 0]
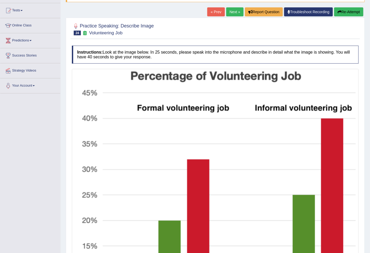
click at [230, 8] on link "Next »" at bounding box center [234, 11] width 17 height 9
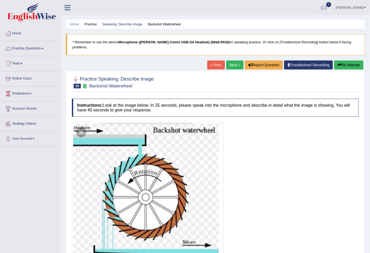
click at [217, 60] on link "« Prev" at bounding box center [216, 64] width 17 height 9
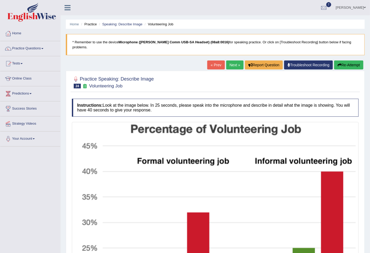
click at [230, 60] on link "Next »" at bounding box center [234, 64] width 17 height 9
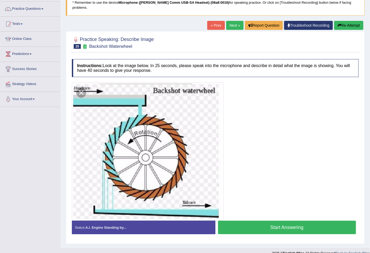
scroll to position [42, 0]
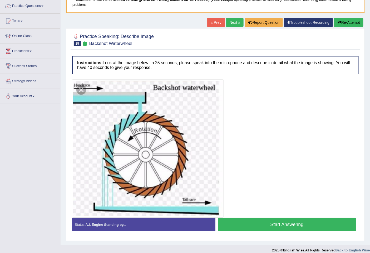
click at [212, 18] on link "« Prev" at bounding box center [216, 22] width 17 height 9
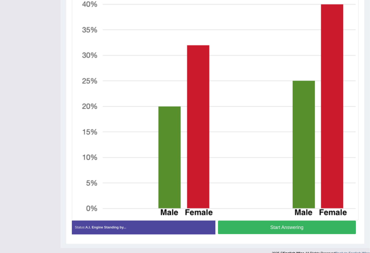
scroll to position [170, 0]
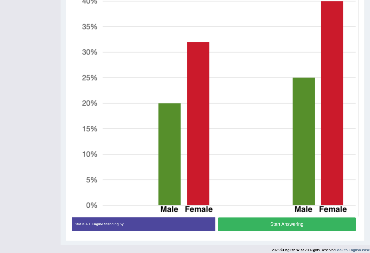
click at [270, 218] on button "Start Answering" at bounding box center [287, 223] width 138 height 13
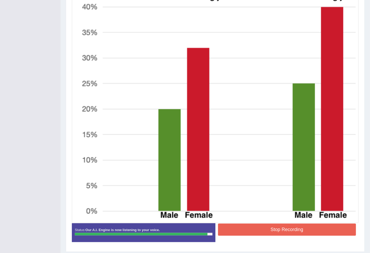
scroll to position [175, 0]
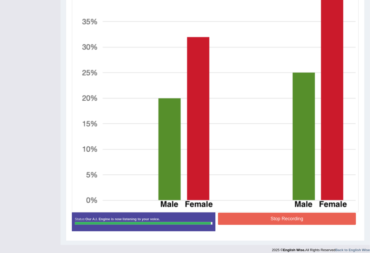
click at [297, 213] on button "Stop Recording" at bounding box center [287, 219] width 138 height 12
click at [297, 213] on div "Status: Our A.I. Engine is now listening to your voice. Start Answering Stop Re…" at bounding box center [215, 224] width 287 height 24
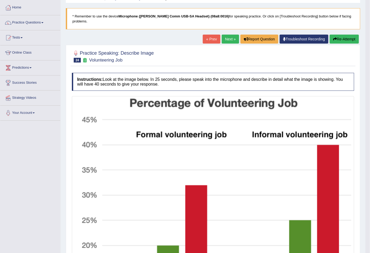
scroll to position [14, 0]
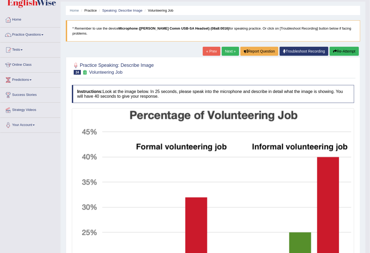
click at [225, 47] on link "Next »" at bounding box center [230, 51] width 17 height 9
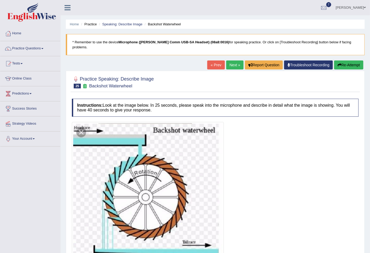
drag, startPoint x: 232, startPoint y: 54, endPoint x: 232, endPoint y: 57, distance: 3.2
click at [232, 56] on div "Home Practice Speaking: Describe Image Backshot Waterwheel * Remember to use th…" at bounding box center [216, 143] width 310 height 287
click at [232, 60] on link "Next »" at bounding box center [234, 64] width 17 height 9
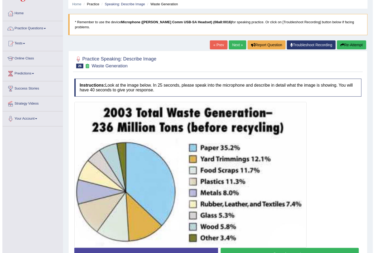
scroll to position [50, 0]
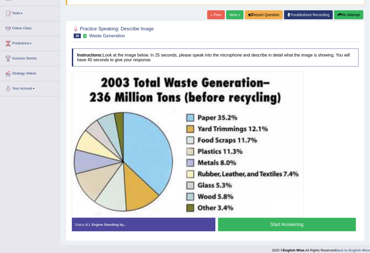
click at [266, 218] on button "Start Answering" at bounding box center [287, 224] width 138 height 13
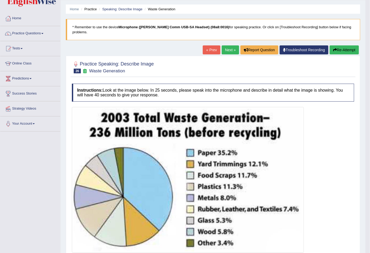
scroll to position [0, 0]
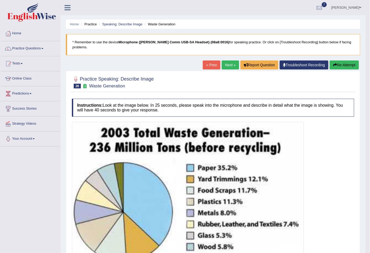
click at [230, 60] on link "Next »" at bounding box center [230, 64] width 17 height 9
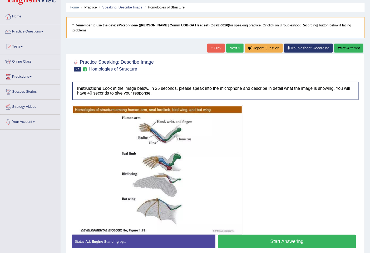
scroll to position [33, 0]
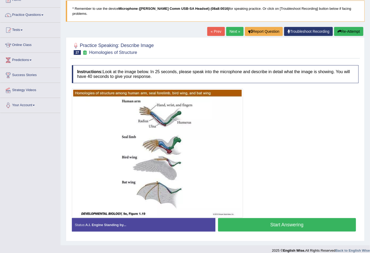
click at [233, 27] on link "Next »" at bounding box center [234, 31] width 17 height 9
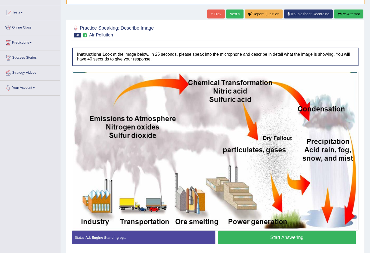
scroll to position [29, 0]
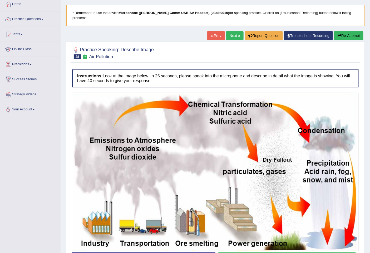
click at [237, 31] on link "Next »" at bounding box center [234, 35] width 17 height 9
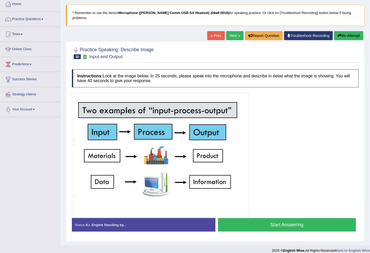
scroll to position [30, 0]
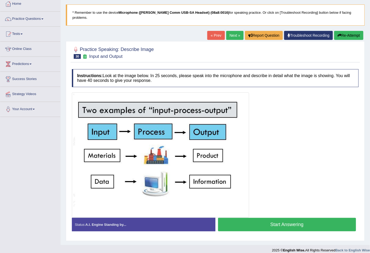
click at [232, 31] on link "Next »" at bounding box center [234, 35] width 17 height 9
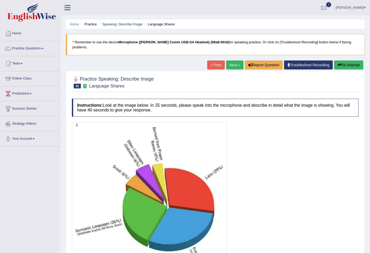
click at [230, 60] on link "Next »" at bounding box center [234, 64] width 17 height 9
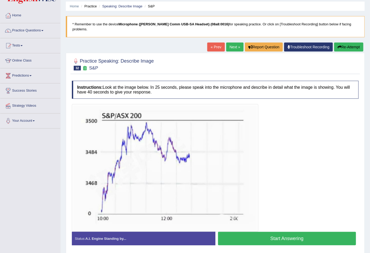
scroll to position [32, 0]
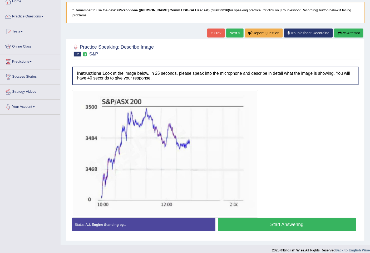
click at [270, 218] on button "Start Answering" at bounding box center [287, 224] width 138 height 13
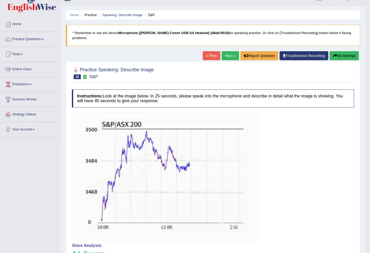
scroll to position [0, 0]
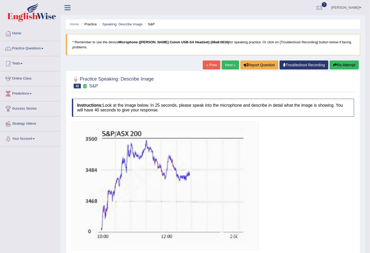
click at [236, 60] on link "Next »" at bounding box center [230, 64] width 17 height 9
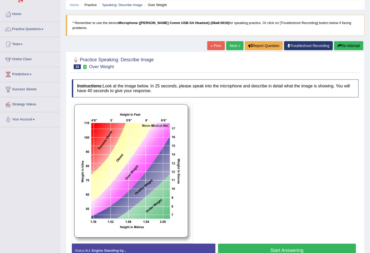
scroll to position [29, 0]
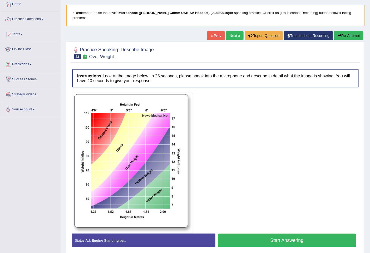
click at [50, 187] on div "Toggle navigation Home Practice Questions Speaking Practice Read Aloud Repeat S…" at bounding box center [185, 121] width 370 height 300
click at [231, 31] on link "Next »" at bounding box center [234, 35] width 17 height 9
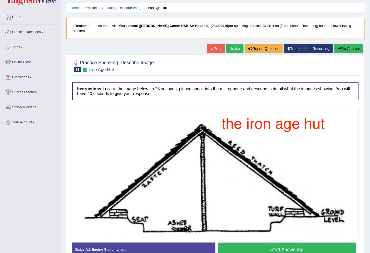
scroll to position [29, 0]
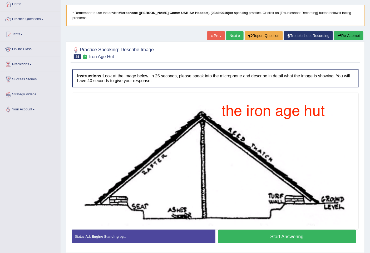
click at [239, 31] on link "Next »" at bounding box center [234, 35] width 17 height 9
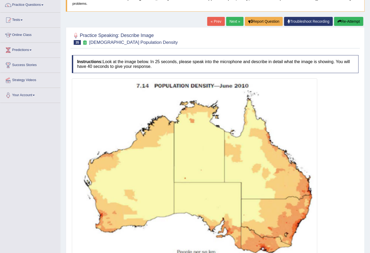
scroll to position [43, 0]
click at [231, 17] on link "Next »" at bounding box center [234, 21] width 17 height 9
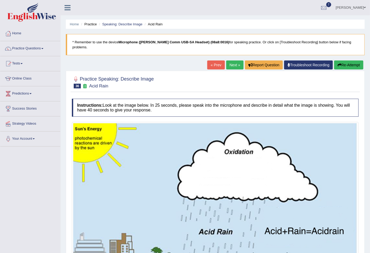
click at [235, 60] on link "Next »" at bounding box center [234, 64] width 17 height 9
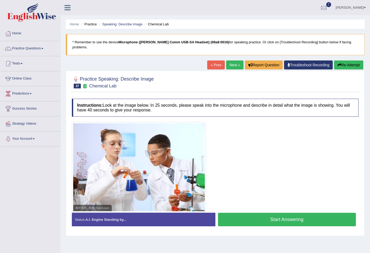
scroll to position [24, 0]
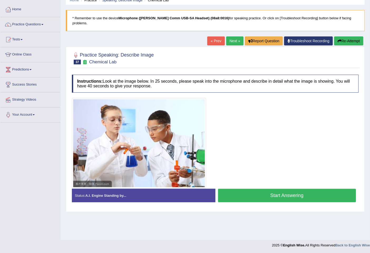
click at [230, 36] on link "Next »" at bounding box center [234, 40] width 17 height 9
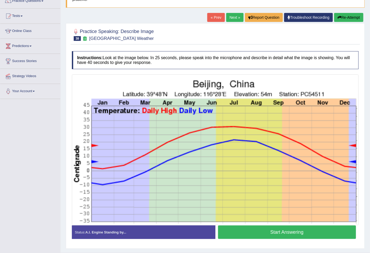
scroll to position [55, 0]
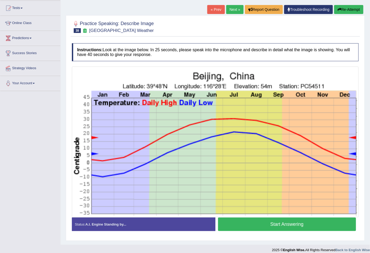
click at [273, 221] on button "Start Answering" at bounding box center [287, 223] width 138 height 13
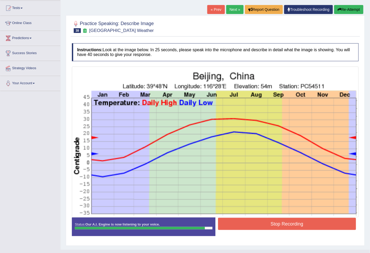
click at [275, 218] on button "Stop Recording" at bounding box center [287, 224] width 138 height 12
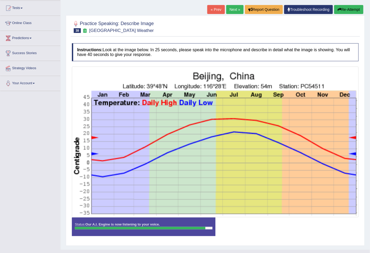
click at [275, 216] on div "Instructions: Look at the image below. In 25 seconds, please speak into the mic…" at bounding box center [216, 142] width 290 height 202
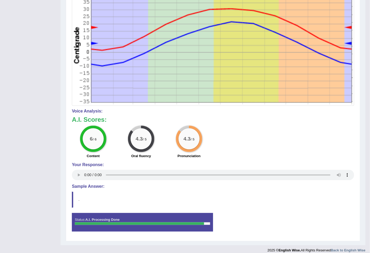
scroll to position [0, 0]
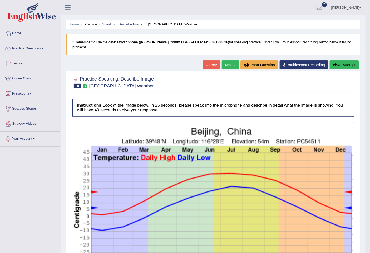
click at [231, 63] on link "Next »" at bounding box center [230, 64] width 17 height 9
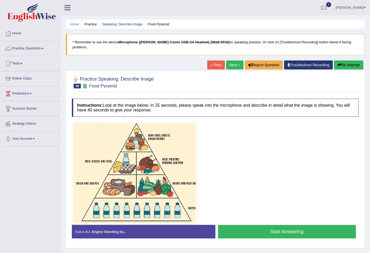
click at [235, 60] on link "Next »" at bounding box center [234, 64] width 17 height 9
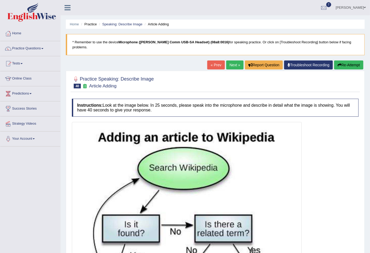
click at [234, 60] on link "Next »" at bounding box center [234, 64] width 17 height 9
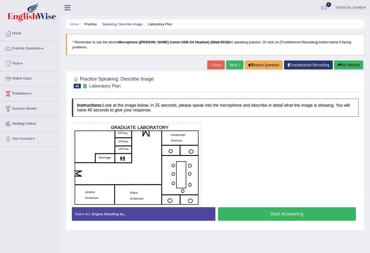
click at [233, 60] on link "Next »" at bounding box center [234, 64] width 17 height 9
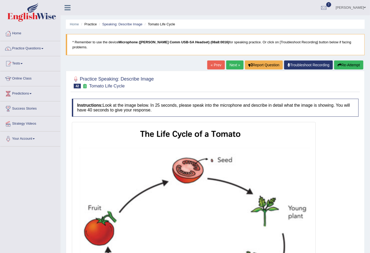
click at [235, 61] on link "Next »" at bounding box center [234, 64] width 17 height 9
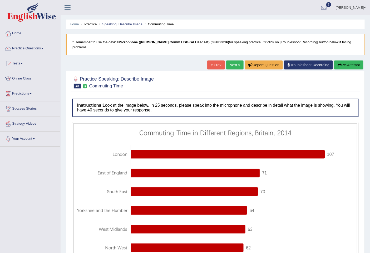
click at [236, 60] on link "Next »" at bounding box center [234, 64] width 17 height 9
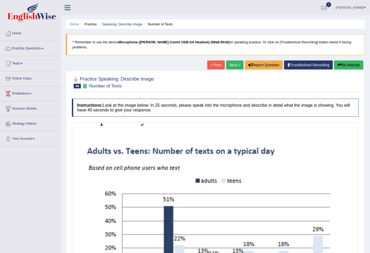
click at [238, 60] on link "Next »" at bounding box center [234, 64] width 17 height 9
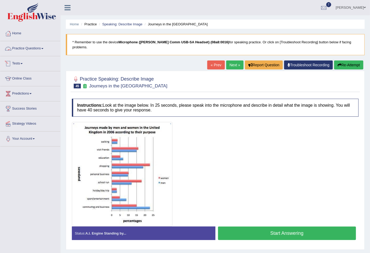
click at [33, 48] on link "Practice Questions" at bounding box center [30, 47] width 60 height 13
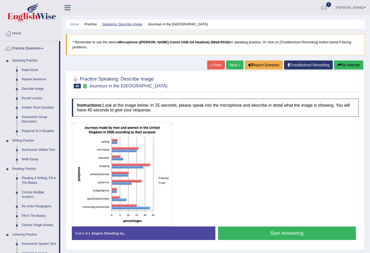
click at [117, 24] on link "Speaking: Describe Image" at bounding box center [122, 24] width 40 height 4
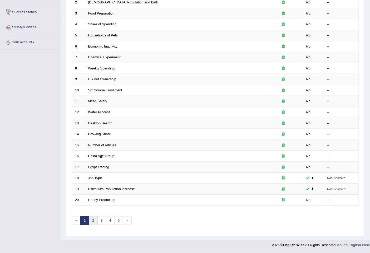
click at [91, 222] on link "2" at bounding box center [93, 220] width 9 height 9
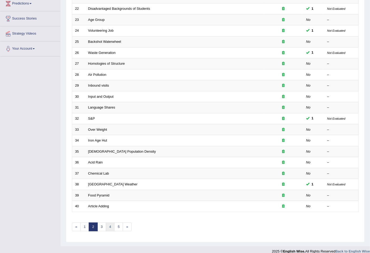
scroll to position [96, 0]
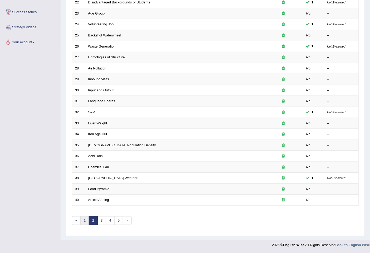
click at [86, 220] on link "1" at bounding box center [84, 220] width 9 height 9
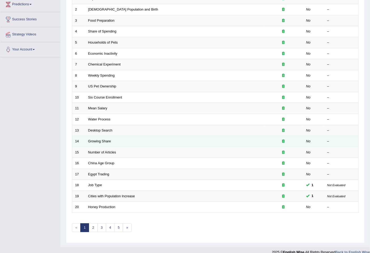
scroll to position [96, 0]
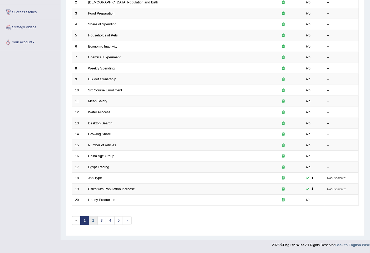
click at [96, 220] on link "2" at bounding box center [93, 220] width 9 height 9
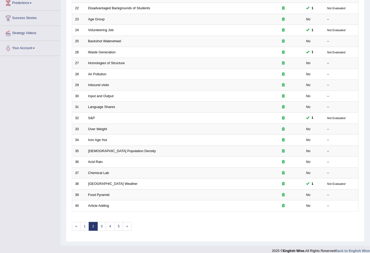
scroll to position [96, 0]
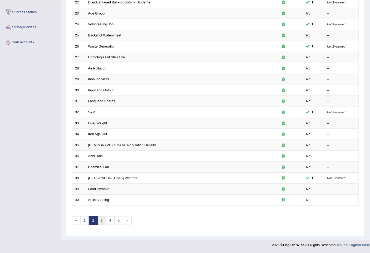
click at [104, 222] on link "3" at bounding box center [102, 220] width 9 height 9
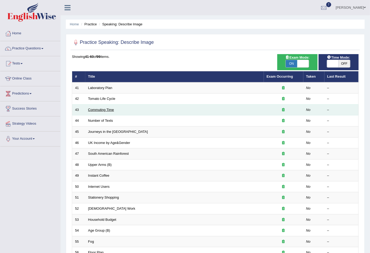
click at [101, 108] on link "Commuting Time" at bounding box center [101, 110] width 26 height 4
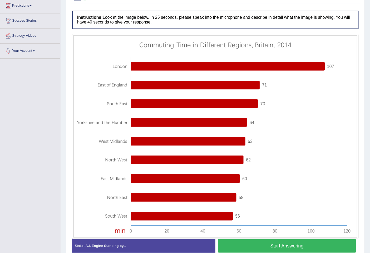
scroll to position [109, 0]
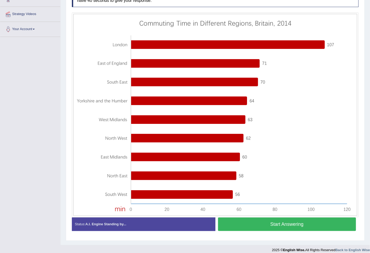
click at [297, 217] on button "Start Answering" at bounding box center [287, 223] width 138 height 13
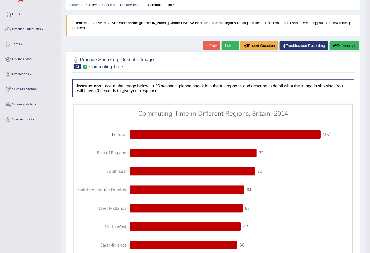
scroll to position [0, 0]
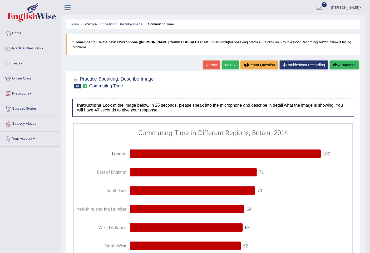
click at [229, 60] on link "Next »" at bounding box center [230, 64] width 17 height 9
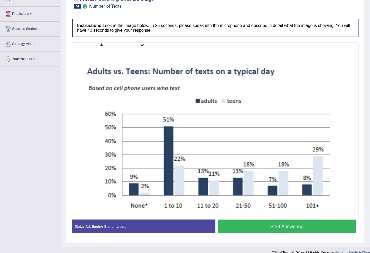
scroll to position [82, 0]
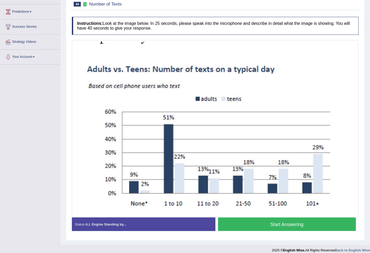
click at [271, 222] on button "Start Answering" at bounding box center [287, 223] width 138 height 13
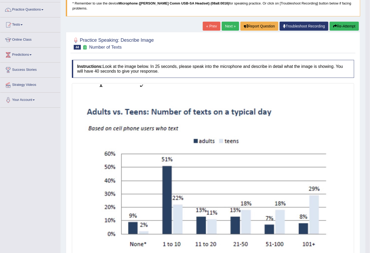
scroll to position [0, 0]
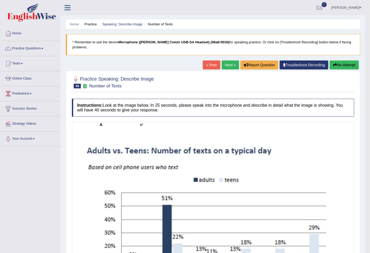
click at [228, 60] on link "Next »" at bounding box center [230, 64] width 17 height 9
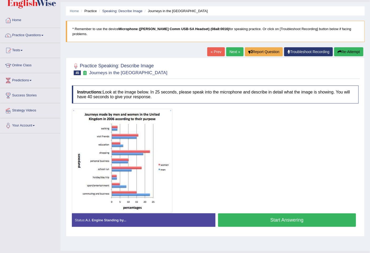
scroll to position [24, 0]
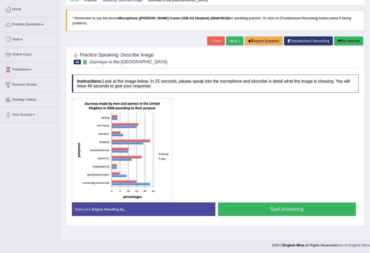
click at [296, 202] on button "Start Answering" at bounding box center [287, 208] width 138 height 13
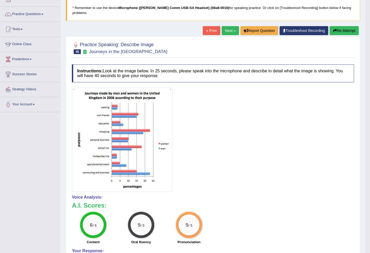
scroll to position [32, 0]
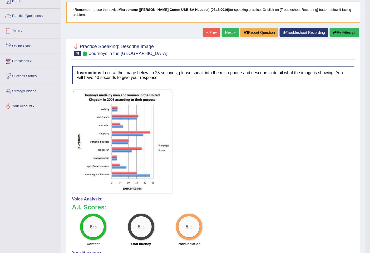
click at [29, 16] on link "Practice Questions" at bounding box center [30, 15] width 60 height 13
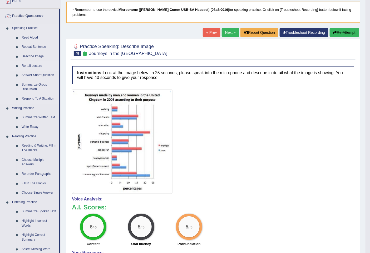
click at [29, 64] on link "Re-tell Lecture" at bounding box center [39, 65] width 40 height 9
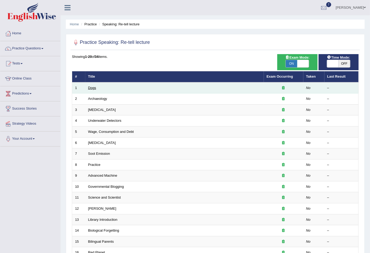
click at [91, 88] on link "Dogs" at bounding box center [92, 88] width 8 height 4
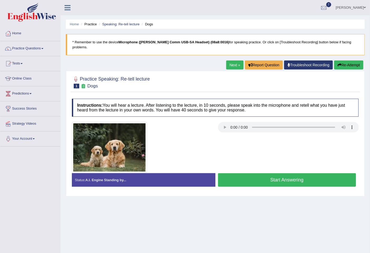
click at [273, 173] on button "Start Answering" at bounding box center [287, 179] width 138 height 13
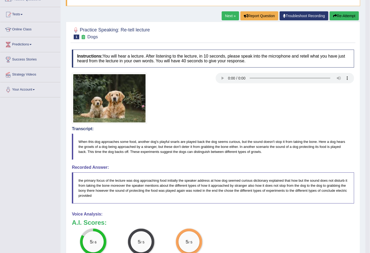
scroll to position [35, 0]
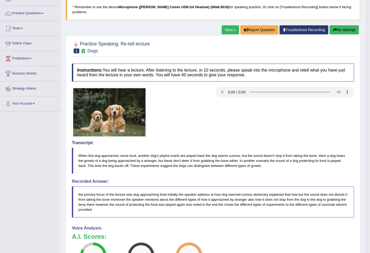
click at [230, 25] on link "Next »" at bounding box center [230, 29] width 17 height 9
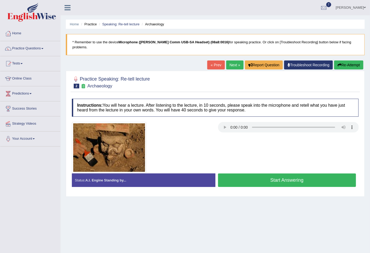
click at [303, 173] on button "Start Answering" at bounding box center [287, 179] width 138 height 13
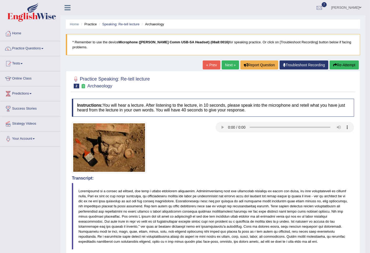
click at [226, 60] on link "Next »" at bounding box center [230, 64] width 17 height 9
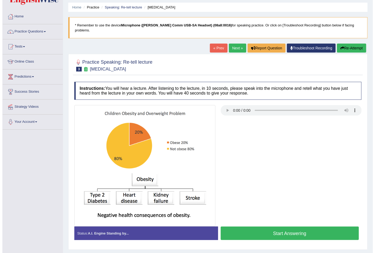
scroll to position [26, 0]
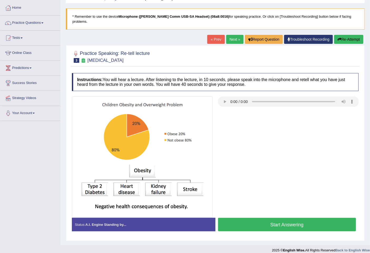
click at [293, 218] on button "Start Answering" at bounding box center [287, 224] width 138 height 13
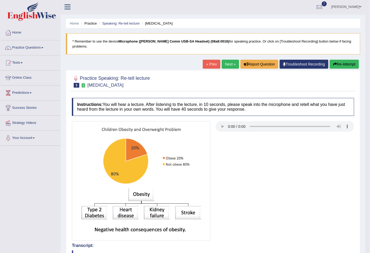
scroll to position [0, 0]
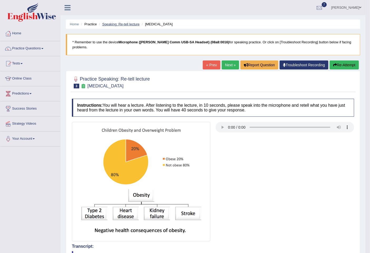
click at [129, 24] on link "Speaking: Re-tell lecture" at bounding box center [120, 24] width 37 height 4
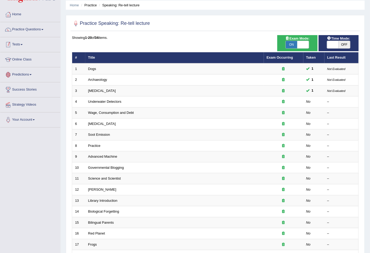
scroll to position [8, 0]
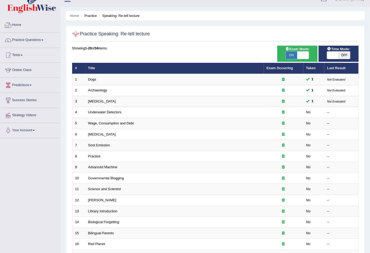
click at [38, 40] on link "Practice Questions" at bounding box center [30, 39] width 60 height 13
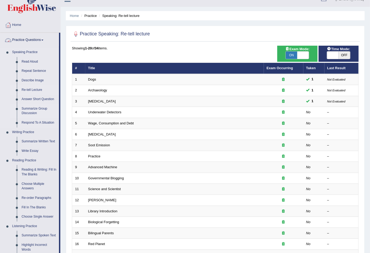
click at [33, 111] on link "Summarize Group Discussion" at bounding box center [39, 111] width 40 height 14
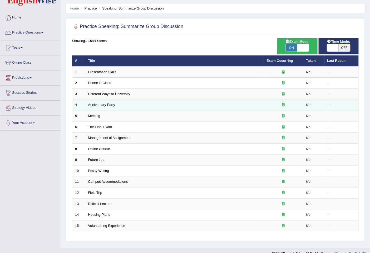
scroll to position [24, 0]
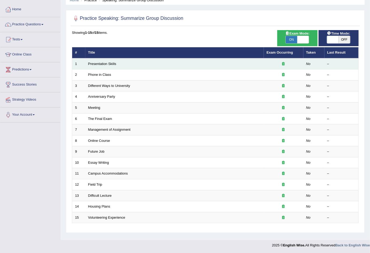
click at [111, 65] on td "Presentation Skills" at bounding box center [174, 63] width 179 height 11
click at [102, 62] on link "Presentation Skills" at bounding box center [102, 64] width 28 height 4
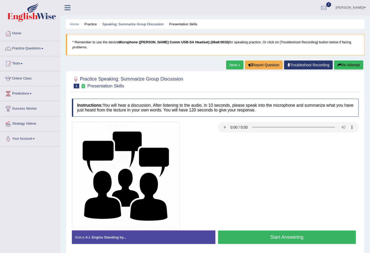
click at [234, 232] on button "Start Answering" at bounding box center [287, 236] width 138 height 13
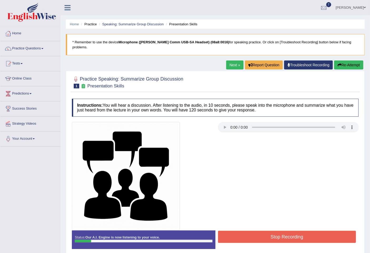
click at [233, 230] on button "Stop Recording" at bounding box center [287, 236] width 138 height 12
click at [233, 230] on div "Instructions: You will hear a discussion. After listening to the audio, in 10 s…" at bounding box center [216, 175] width 290 height 159
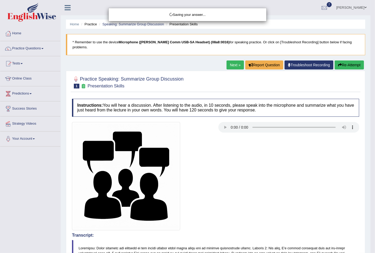
click at [355, 62] on div "Saving your answer..." at bounding box center [187, 126] width 375 height 253
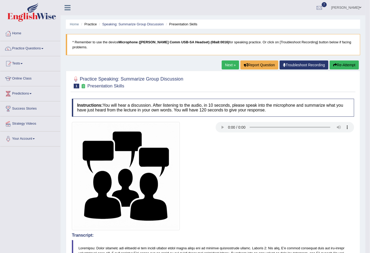
click at [336, 60] on button "Re-Attempt" at bounding box center [344, 64] width 29 height 9
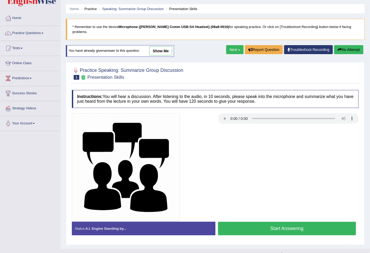
scroll to position [24, 0]
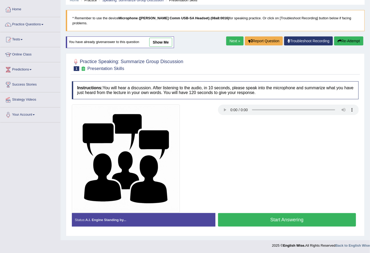
click at [241, 213] on button "Start Answering" at bounding box center [287, 219] width 138 height 13
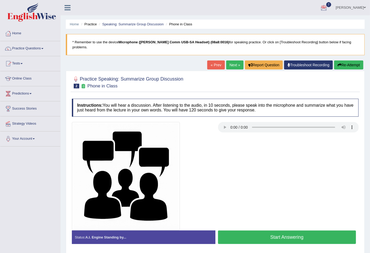
click at [261, 232] on button "Start Answering" at bounding box center [287, 236] width 138 height 13
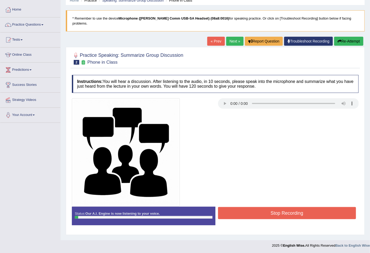
scroll to position [24, 0]
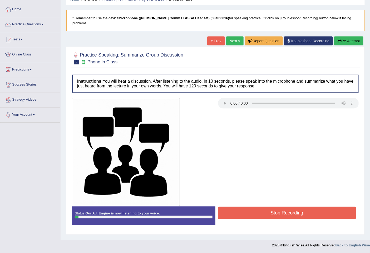
click at [245, 206] on button "Stop Recording" at bounding box center [287, 212] width 138 height 12
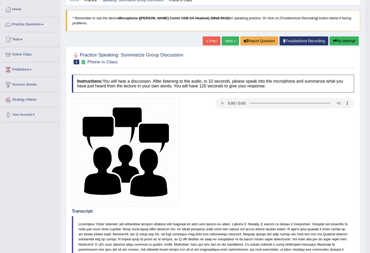
click at [343, 36] on button "Re-Attempt" at bounding box center [344, 40] width 29 height 9
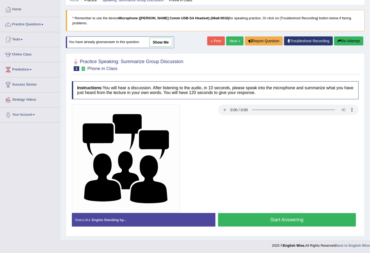
scroll to position [24, 0]
click at [266, 213] on button "Start Answering" at bounding box center [287, 219] width 138 height 13
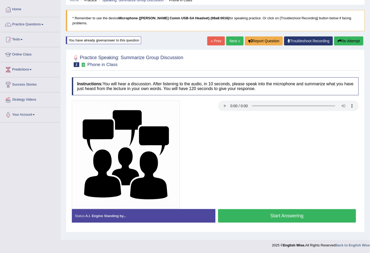
click at [266, 210] on button "Start Answering" at bounding box center [287, 215] width 138 height 13
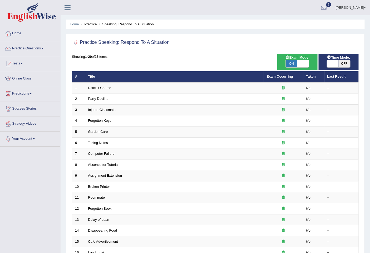
click at [333, 62] on span at bounding box center [333, 63] width 12 height 7
checkbox input "false"
click at [333, 62] on span at bounding box center [333, 63] width 12 height 7
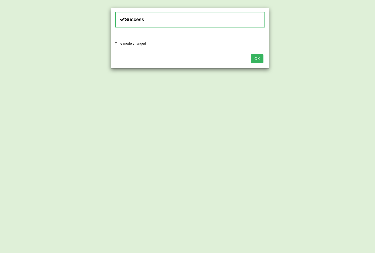
click at [258, 60] on button "OK" at bounding box center [257, 58] width 12 height 9
click at [258, 60] on div "Success Time mode changed OK" at bounding box center [187, 126] width 375 height 253
click at [254, 59] on button "OK" at bounding box center [253, 58] width 12 height 9
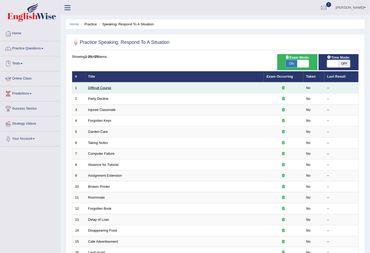
click at [93, 87] on link "Difficult Course" at bounding box center [99, 88] width 23 height 4
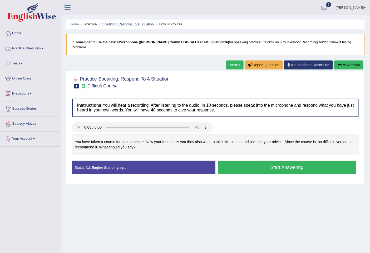
click at [122, 23] on link "Speaking: Respond To A Situation" at bounding box center [128, 24] width 52 height 4
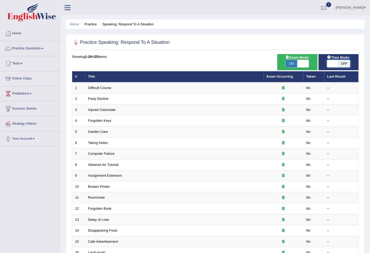
click at [335, 60] on span at bounding box center [333, 63] width 12 height 7
checkbox input "true"
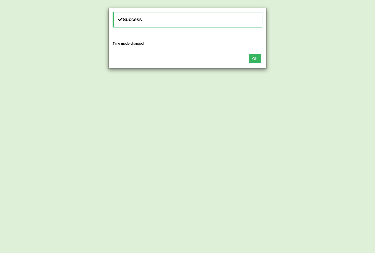
click at [253, 56] on button "OK" at bounding box center [255, 58] width 12 height 9
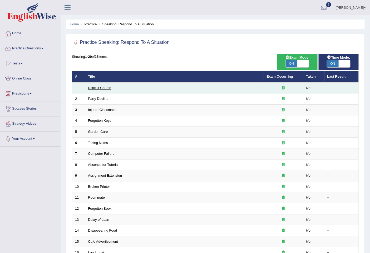
click at [103, 86] on link "Difficult Course" at bounding box center [99, 88] width 23 height 4
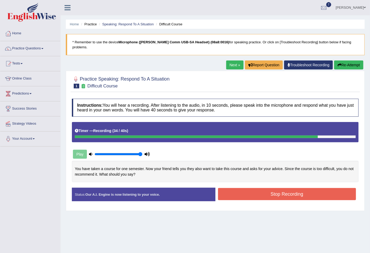
click at [278, 189] on button "Stop Recording" at bounding box center [287, 194] width 138 height 12
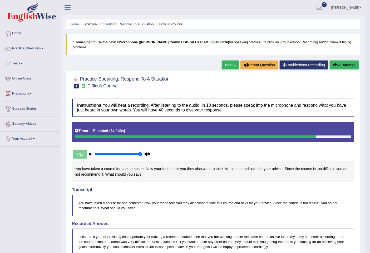
click at [232, 62] on link "Next »" at bounding box center [230, 64] width 17 height 9
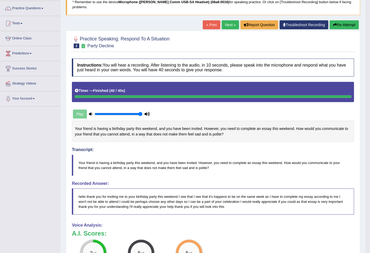
scroll to position [3, 0]
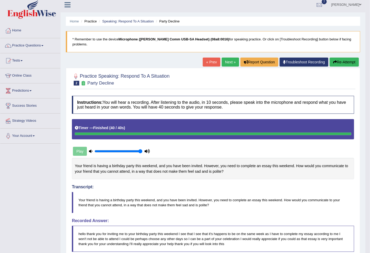
click at [224, 58] on link "Next »" at bounding box center [230, 61] width 17 height 9
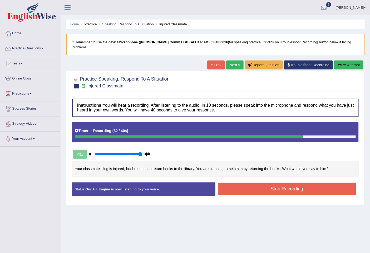
click at [275, 182] on button "Stop Recording" at bounding box center [287, 188] width 138 height 12
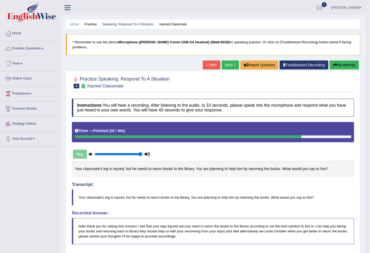
click at [229, 60] on link "Next »" at bounding box center [230, 64] width 17 height 9
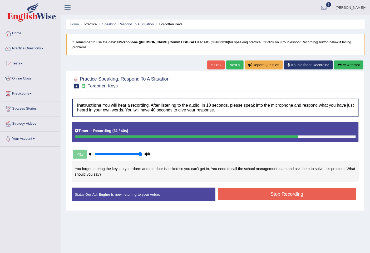
click at [268, 188] on button "Stop Recording" at bounding box center [287, 194] width 138 height 12
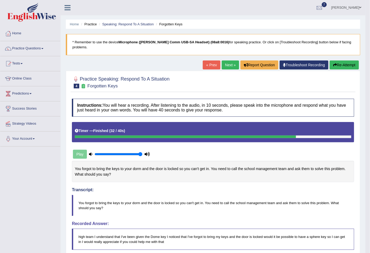
click at [229, 61] on link "Next »" at bounding box center [230, 64] width 17 height 9
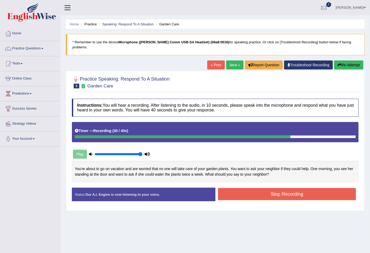
click at [260, 188] on button "Stop Recording" at bounding box center [287, 194] width 138 height 12
click at [260, 185] on div "Instructions: You will hear a recording. After listening to the audio, in 10 se…" at bounding box center [216, 152] width 290 height 112
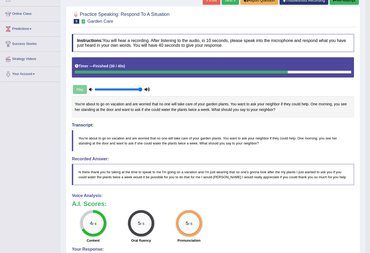
scroll to position [27, 0]
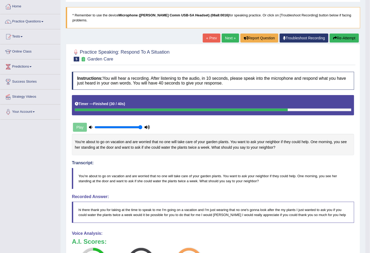
click at [232, 35] on link "Next »" at bounding box center [230, 37] width 17 height 9
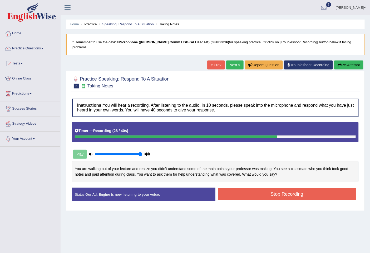
click at [277, 188] on button "Stop Recording" at bounding box center [287, 194] width 138 height 12
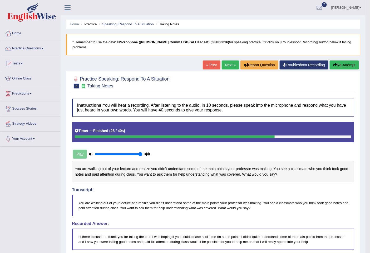
click at [226, 64] on link "Next »" at bounding box center [230, 64] width 17 height 9
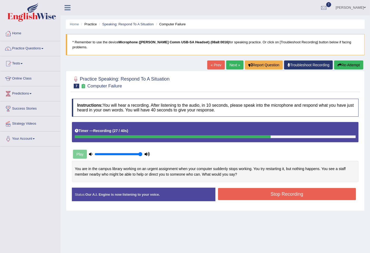
click at [288, 188] on button "Stop Recording" at bounding box center [287, 194] width 138 height 12
click at [288, 187] on div "Status: Our A.I. Engine is now listening to your voice. Start Answering Stop Re…" at bounding box center [215, 196] width 287 height 19
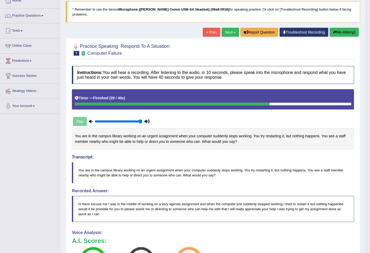
scroll to position [32, 0]
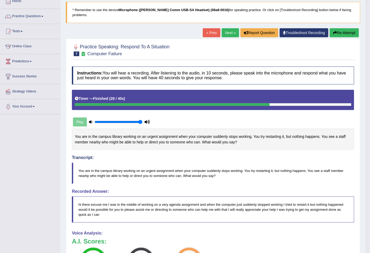
click at [226, 28] on link "Next »" at bounding box center [230, 32] width 17 height 9
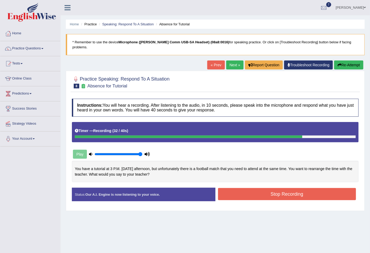
click at [250, 188] on button "Stop Recording" at bounding box center [287, 194] width 138 height 12
click at [250, 188] on div "Stop Recording" at bounding box center [288, 194] width 144 height 13
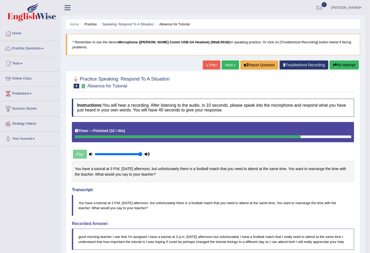
click at [227, 60] on link "Next »" at bounding box center [230, 64] width 17 height 9
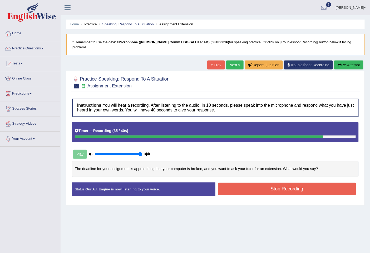
click at [260, 182] on button "Stop Recording" at bounding box center [287, 188] width 138 height 12
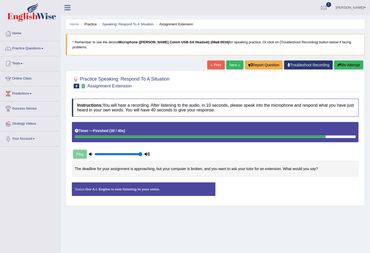
click at [260, 178] on div "Instructions: You will hear a recording. After listening to the audio, in 10 se…" at bounding box center [216, 149] width 290 height 106
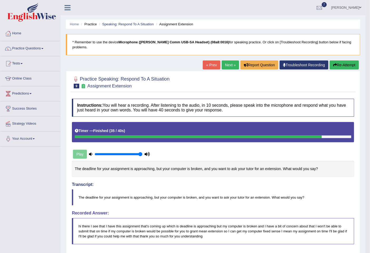
click at [226, 61] on link "Next »" at bounding box center [230, 64] width 17 height 9
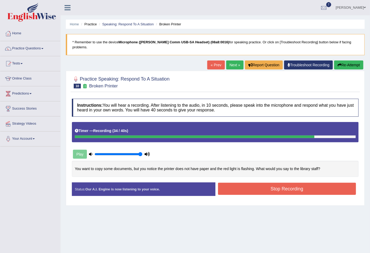
click at [233, 182] on button "Stop Recording" at bounding box center [287, 188] width 138 height 12
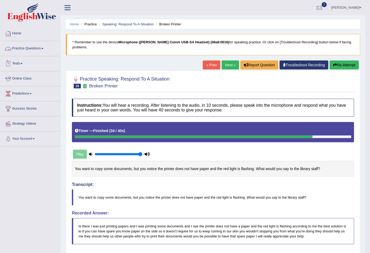
click at [26, 49] on link "Practice Questions" at bounding box center [30, 47] width 60 height 13
click at [36, 49] on link "Practice Questions" at bounding box center [30, 47] width 60 height 13
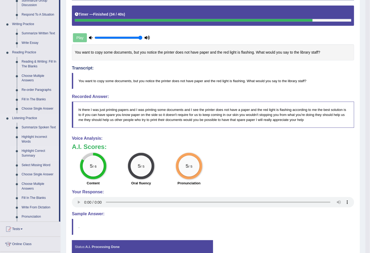
scroll to position [117, 0]
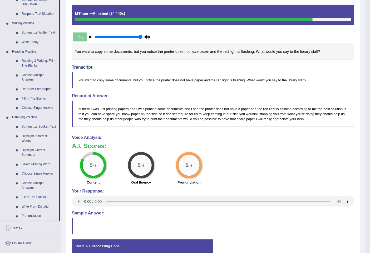
click at [27, 137] on link "Highlight Incorrect Words" at bounding box center [39, 138] width 40 height 14
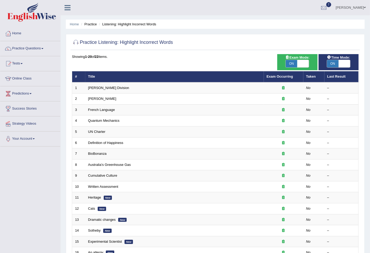
click at [346, 63] on span at bounding box center [345, 63] width 12 height 7
checkbox input "false"
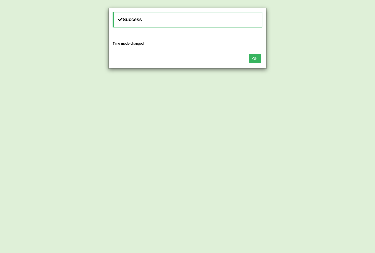
click at [251, 55] on button "OK" at bounding box center [255, 58] width 12 height 9
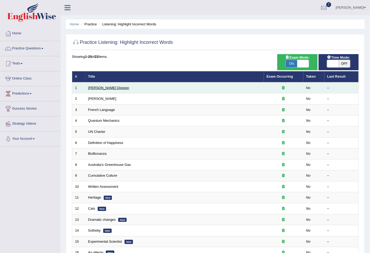
click at [98, 87] on link "Ward Division" at bounding box center [108, 88] width 41 height 4
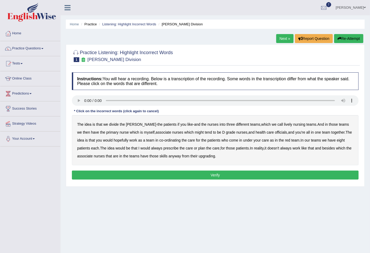
click at [285, 124] on b "lively" at bounding box center [289, 124] width 8 height 4
drag, startPoint x: 338, startPoint y: 123, endPoint x: 326, endPoint y: 127, distance: 12.5
click at [82, 130] on b "we" at bounding box center [79, 132] width 5 height 4
click at [195, 131] on b "might" at bounding box center [199, 132] width 9 height 4
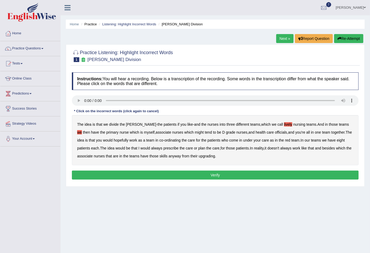
click at [195, 132] on b "might" at bounding box center [199, 132] width 9 height 4
click at [275, 132] on b "officials" at bounding box center [281, 132] width 12 height 4
click at [103, 139] on b "would" at bounding box center [108, 140] width 10 height 4
click at [151, 147] on b "always" at bounding box center [156, 148] width 11 height 4
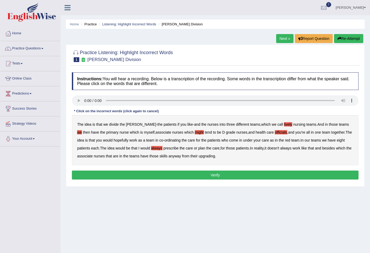
click at [151, 147] on b "always" at bounding box center [156, 148] width 11 height 4
click at [151, 146] on b "always" at bounding box center [156, 148] width 11 height 4
click at [207, 155] on b "upgrading" at bounding box center [207, 156] width 16 height 4
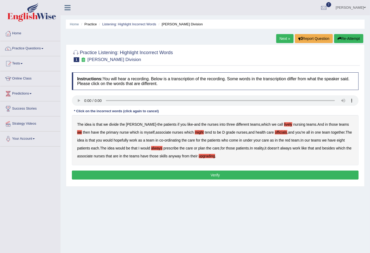
click at [207, 173] on button "Verify" at bounding box center [215, 174] width 287 height 9
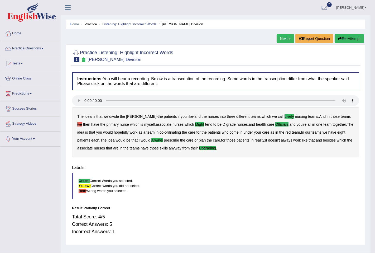
click at [207, 173] on div "Home Practice Listening: Highlight Incorrect Words Ward Division Next » Report …" at bounding box center [216, 132] width 310 height 264
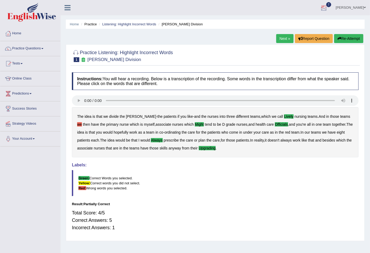
click at [287, 40] on link "Next »" at bounding box center [285, 38] width 17 height 9
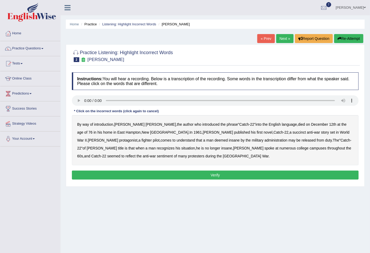
click at [293, 133] on b "succinct" at bounding box center [299, 132] width 13 height 4
click at [212, 129] on div "By way of introduction , Joseph Heller , the author who introduced the phrase "…" at bounding box center [215, 140] width 287 height 50
click at [293, 131] on b "succinct" at bounding box center [299, 132] width 13 height 4
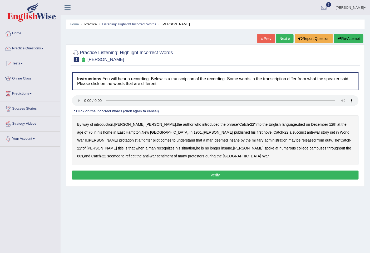
click at [293, 131] on b "succinct" at bounding box center [299, 132] width 13 height 4
click at [265, 138] on b "administration" at bounding box center [276, 140] width 23 height 4
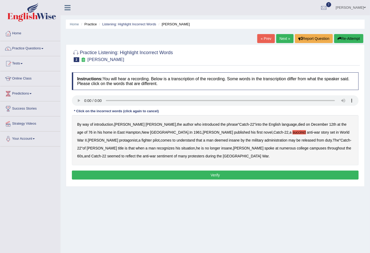
click at [265, 139] on b "administration" at bounding box center [276, 140] width 23 height 4
click at [182, 147] on b "situation" at bounding box center [189, 148] width 14 height 4
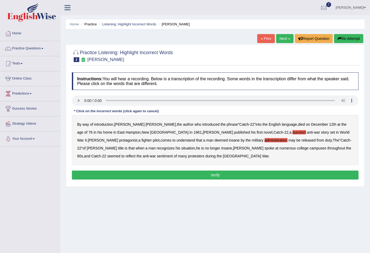
click at [182, 148] on b "situation" at bounding box center [189, 148] width 14 height 4
click at [136, 154] on b "reflect" at bounding box center [131, 156] width 10 height 4
click at [158, 173] on button "Verify" at bounding box center [215, 174] width 287 height 9
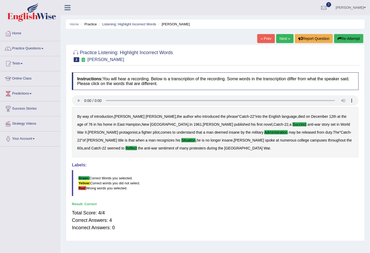
click at [286, 40] on link "Next »" at bounding box center [285, 38] width 17 height 9
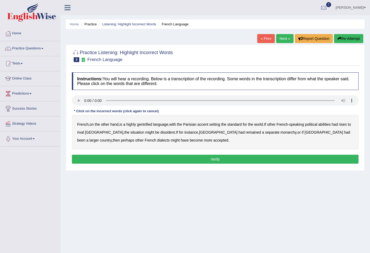
click at [146, 125] on b "gentrified" at bounding box center [144, 124] width 15 height 4
click at [330, 124] on b "abilities" at bounding box center [325, 124] width 12 height 4
click at [161, 131] on b "dissident" at bounding box center [168, 132] width 15 height 4
click at [161, 130] on b "dissident" at bounding box center [168, 132] width 15 height 4
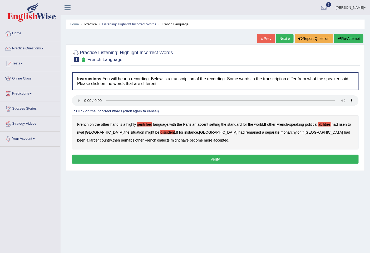
click at [215, 156] on button "Verify" at bounding box center [215, 159] width 287 height 9
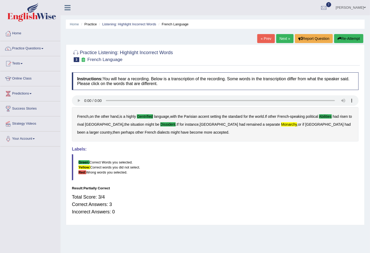
click at [283, 38] on link "Next »" at bounding box center [285, 38] width 17 height 9
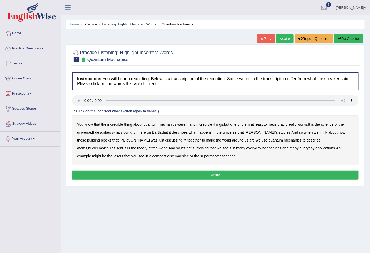
click at [334, 123] on b "science" at bounding box center [328, 124] width 12 height 4
click at [166, 139] on b "discussing" at bounding box center [174, 140] width 17 height 4
click at [263, 148] on b "happenings" at bounding box center [272, 148] width 19 height 4
click at [175, 155] on b "machine" at bounding box center [182, 156] width 14 height 4
click at [215, 172] on button "Verify" at bounding box center [215, 174] width 287 height 9
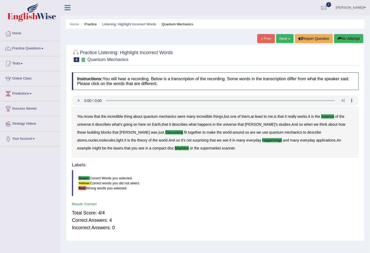
click at [289, 40] on link "Next »" at bounding box center [285, 38] width 17 height 9
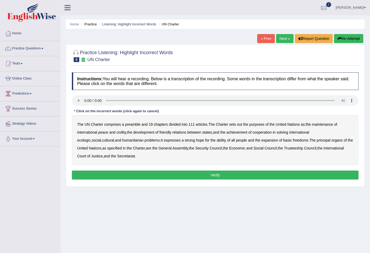
click at [241, 123] on b "out" at bounding box center [239, 124] width 5 height 4
click at [122, 131] on b "civility" at bounding box center [121, 132] width 9 height 4
click at [91, 138] on b "ecologic" at bounding box center [83, 140] width 13 height 4
click at [217, 139] on b "ability" at bounding box center [221, 140] width 9 height 4
click at [229, 171] on button "Verify" at bounding box center [215, 174] width 287 height 9
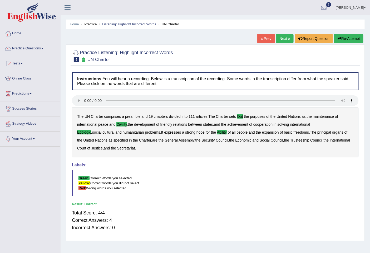
click at [282, 42] on link "Next »" at bounding box center [285, 38] width 17 height 9
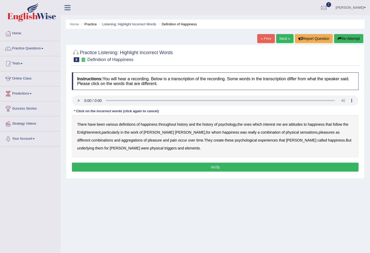
click at [228, 123] on b "psychology" at bounding box center [228, 124] width 18 height 4
click at [298, 123] on b "attitudes" at bounding box center [296, 124] width 14 height 4
click at [301, 131] on b "sensations" at bounding box center [310, 132] width 18 height 4
click at [214, 140] on b "create" at bounding box center [219, 140] width 10 height 4
click at [185, 146] on b "elements" at bounding box center [192, 148] width 15 height 4
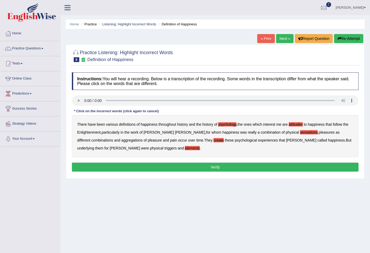
click at [170, 165] on button "Verify" at bounding box center [215, 166] width 287 height 9
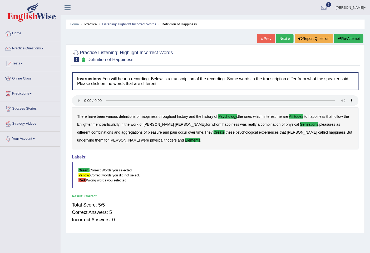
click at [283, 41] on link "Next »" at bounding box center [285, 38] width 17 height 9
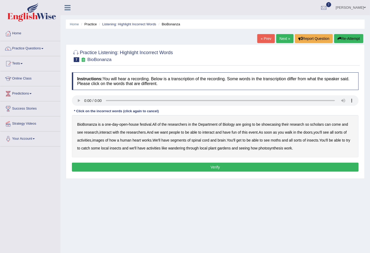
click at [318, 123] on b "scholars" at bounding box center [318, 124] width 14 height 4
click at [99, 139] on b "images" at bounding box center [99, 140] width 12 height 4
click at [185, 139] on b "segments" at bounding box center [179, 140] width 16 height 4
click at [281, 139] on b "moths" at bounding box center [276, 140] width 10 height 4
click at [180, 147] on b "wandering" at bounding box center [176, 148] width 17 height 4
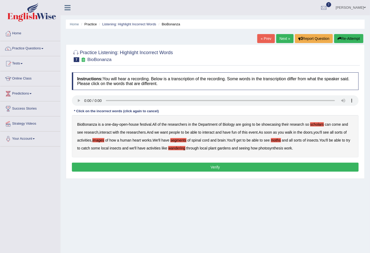
click at [270, 164] on button "Verify" at bounding box center [215, 166] width 287 height 9
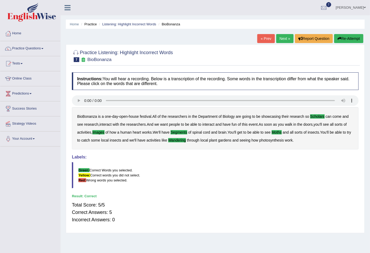
click at [285, 40] on link "Next »" at bounding box center [285, 38] width 17 height 9
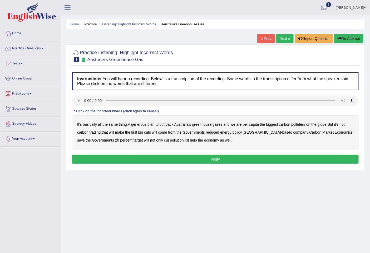
click at [144, 123] on b "generous" at bounding box center [138, 124] width 15 height 4
click at [326, 123] on b "globe" at bounding box center [322, 124] width 9 height 4
click at [213, 131] on b "reduced" at bounding box center [212, 132] width 13 height 4
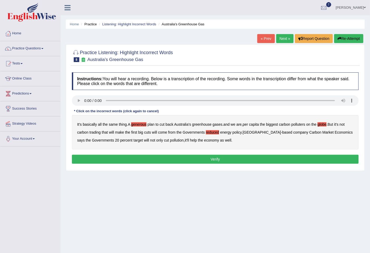
click at [294, 132] on b "company" at bounding box center [301, 132] width 15 height 4
click at [160, 155] on button "Verify" at bounding box center [215, 159] width 287 height 9
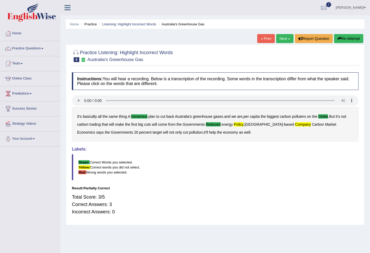
click at [281, 39] on link "Next »" at bounding box center [285, 38] width 17 height 9
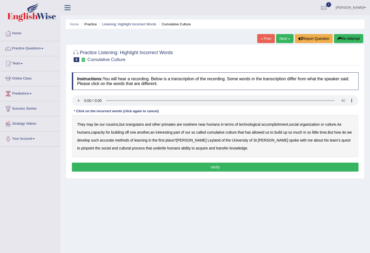
click at [276, 123] on b "accomplishment" at bounding box center [275, 124] width 27 height 4
click at [283, 123] on b "accomplishment" at bounding box center [275, 124] width 27 height 4
click at [170, 131] on b "interesting" at bounding box center [164, 132] width 17 height 4
click at [114, 140] on b "accurate" at bounding box center [107, 140] width 14 height 4
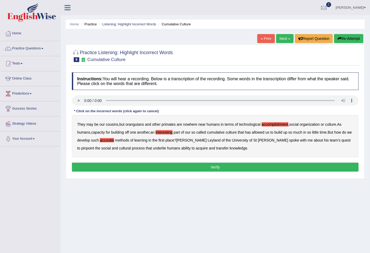
click at [119, 147] on b "cultural" at bounding box center [125, 148] width 12 height 4
click at [216, 148] on b "transfer" at bounding box center [222, 148] width 12 height 4
click at [193, 168] on button "Verify" at bounding box center [215, 166] width 287 height 9
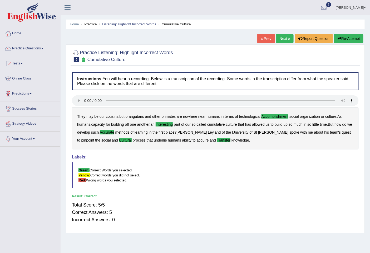
click at [285, 41] on link "Next »" at bounding box center [285, 38] width 17 height 9
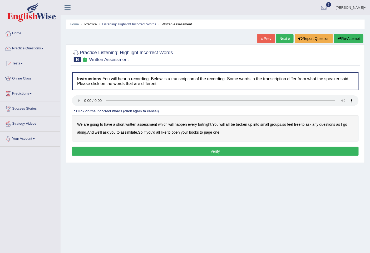
click at [134, 123] on b "written" at bounding box center [131, 124] width 11 height 4
click at [245, 124] on b "broken" at bounding box center [241, 124] width 11 height 4
click at [131, 133] on b "assimilate" at bounding box center [129, 132] width 16 height 4
click at [228, 151] on button "Verify" at bounding box center [215, 151] width 287 height 9
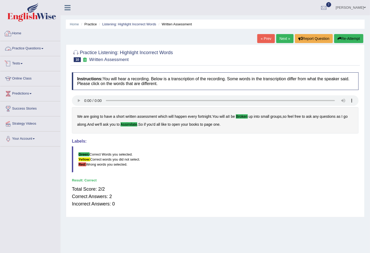
click at [41, 48] on link "Practice Questions" at bounding box center [30, 47] width 60 height 13
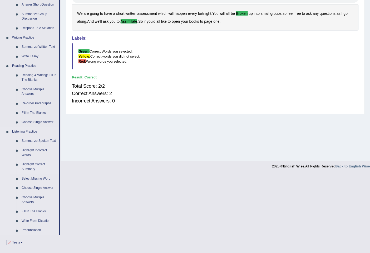
scroll to position [117, 0]
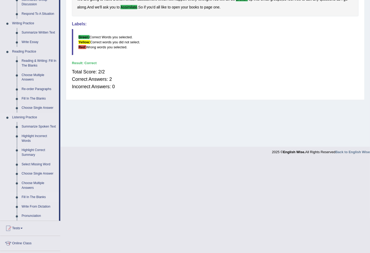
click at [28, 196] on link "Fill In The Blanks" at bounding box center [39, 196] width 40 height 9
